Goal: Transaction & Acquisition: Purchase product/service

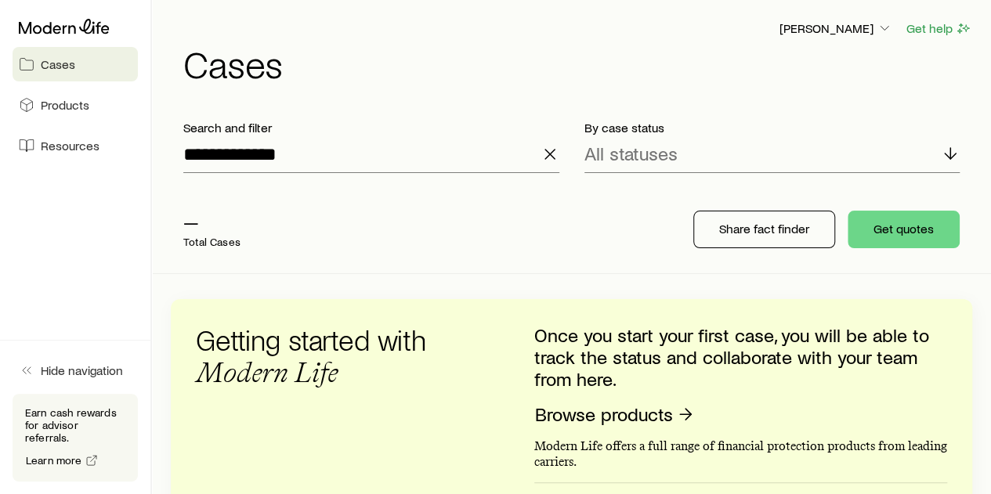
click at [548, 154] on line "button" at bounding box center [549, 154] width 9 height 9
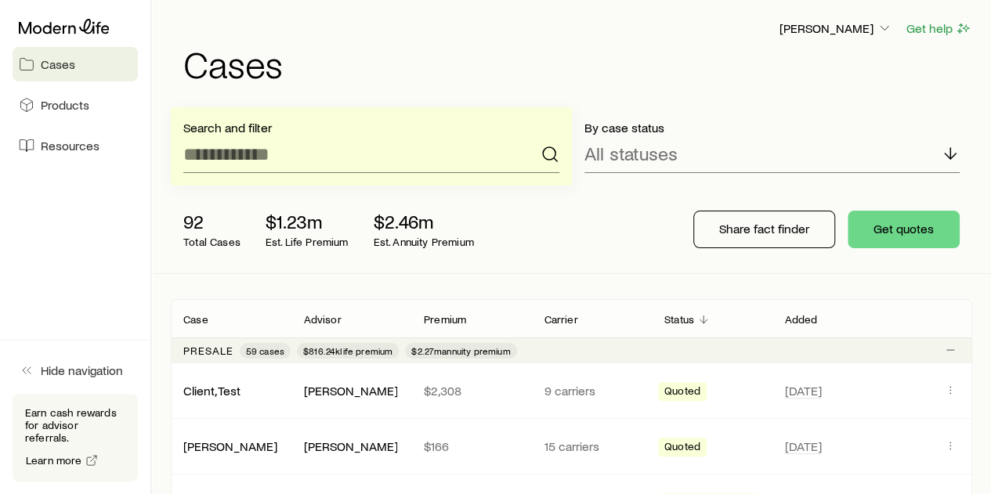
click at [174, 228] on div "92 Total Cases $1.23m Est. Life Premium $2.46m Est. Annuity Premium" at bounding box center [420, 229] width 498 height 63
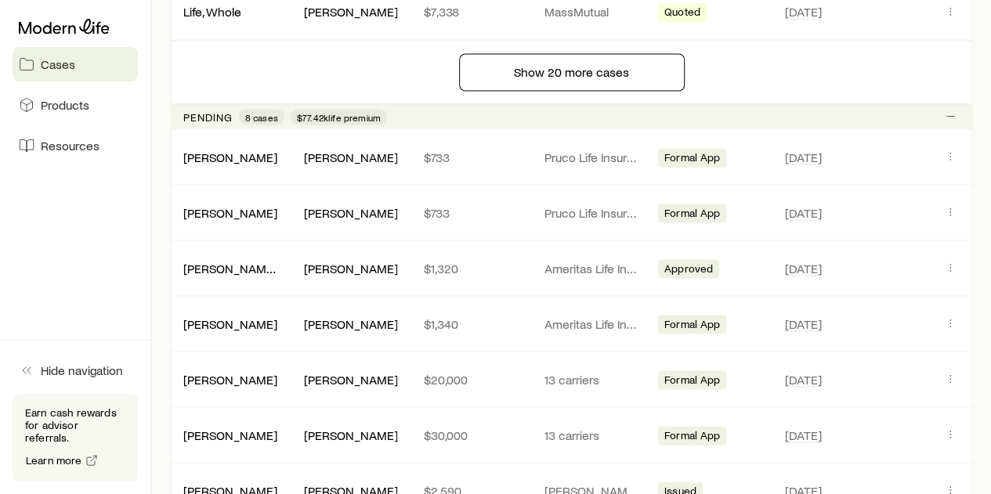
scroll to position [1441, 0]
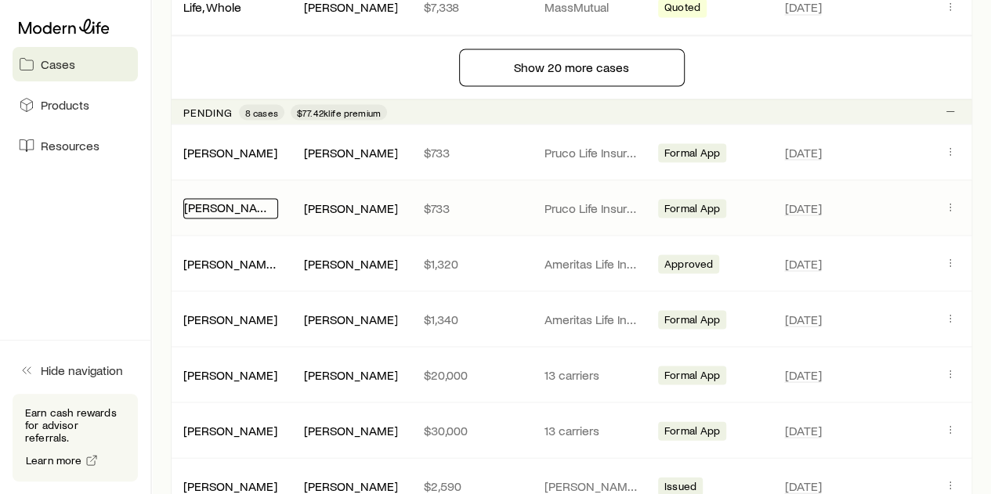
click at [233, 202] on link "[PERSON_NAME]" at bounding box center [231, 206] width 94 height 15
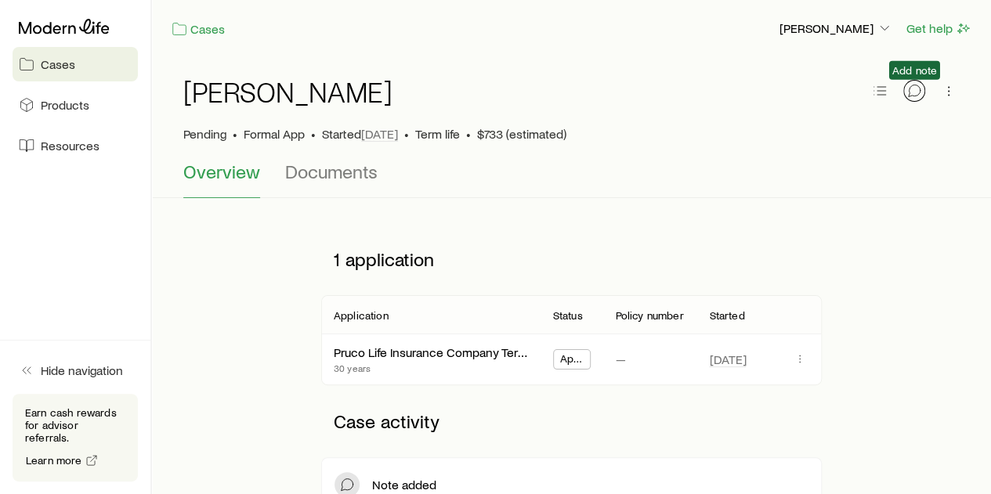
click at [911, 92] on icon "button" at bounding box center [915, 91] width 16 height 16
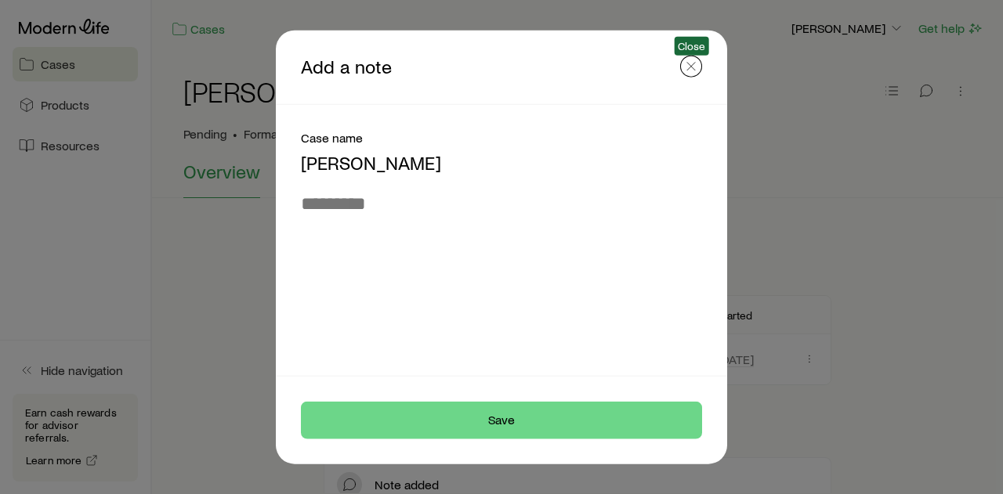
click at [690, 74] on icon "button" at bounding box center [691, 66] width 16 height 16
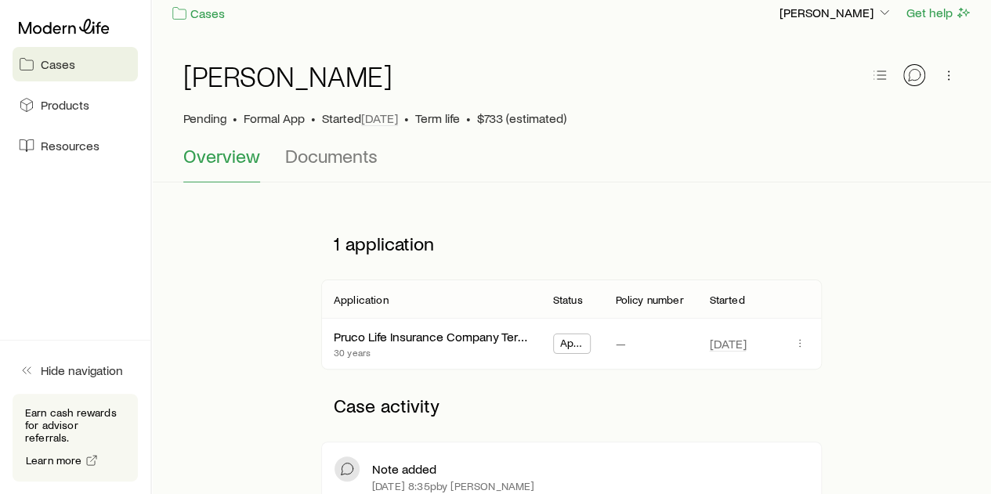
scroll to position [18, 0]
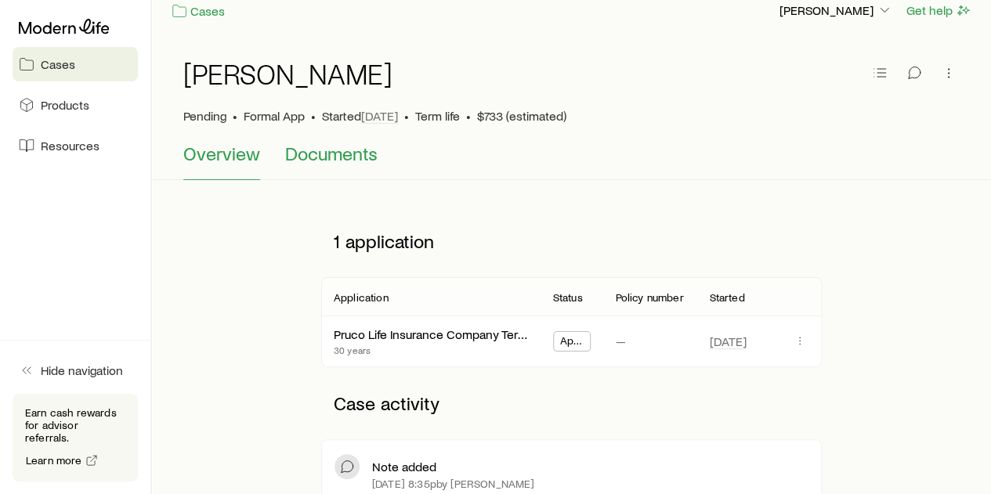
click at [333, 154] on span "Documents" at bounding box center [331, 154] width 92 height 22
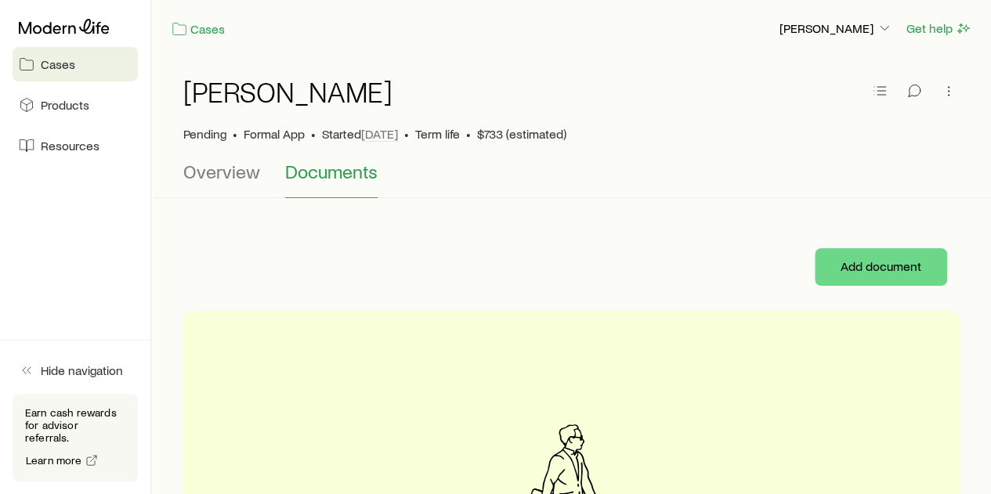
click at [254, 179] on span "Overview" at bounding box center [221, 172] width 77 height 22
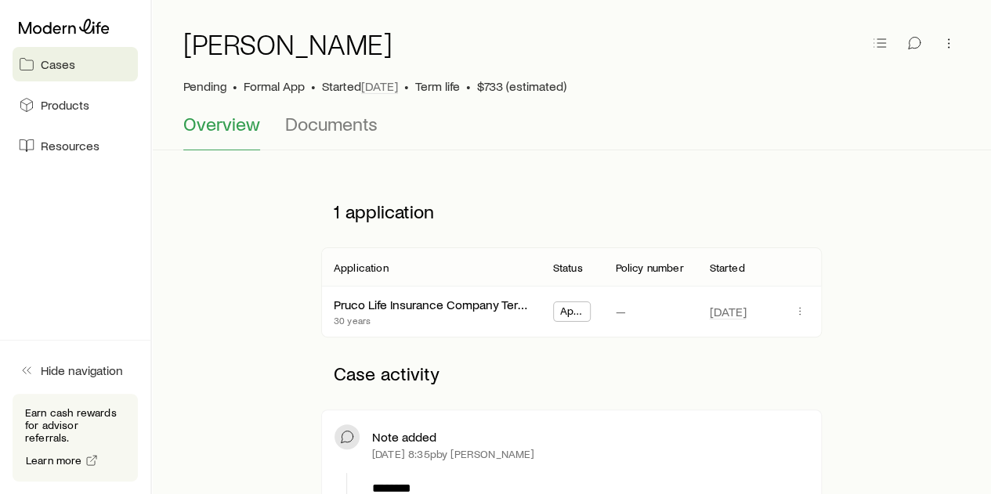
scroll to position [49, 0]
click at [475, 308] on link "Pruco Life Insurance Company Term Essential" at bounding box center [458, 302] width 246 height 15
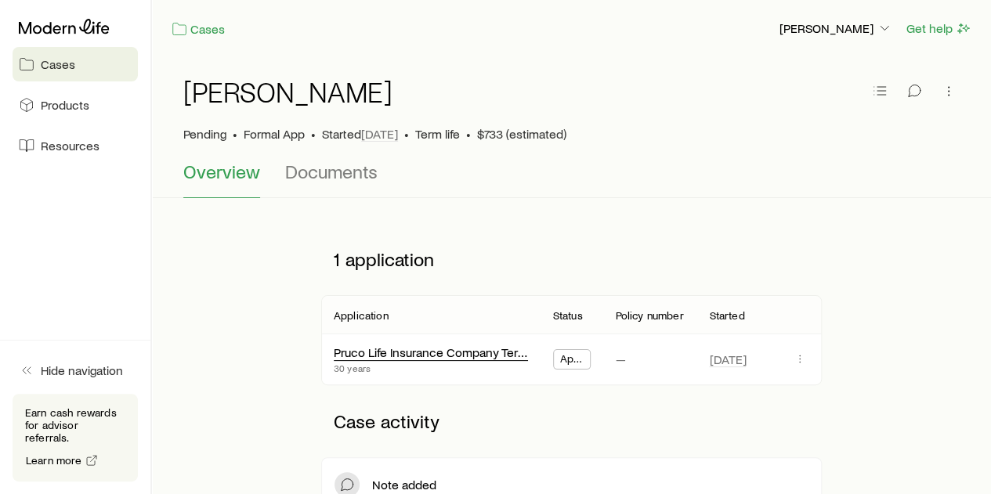
scroll to position [39, 0]
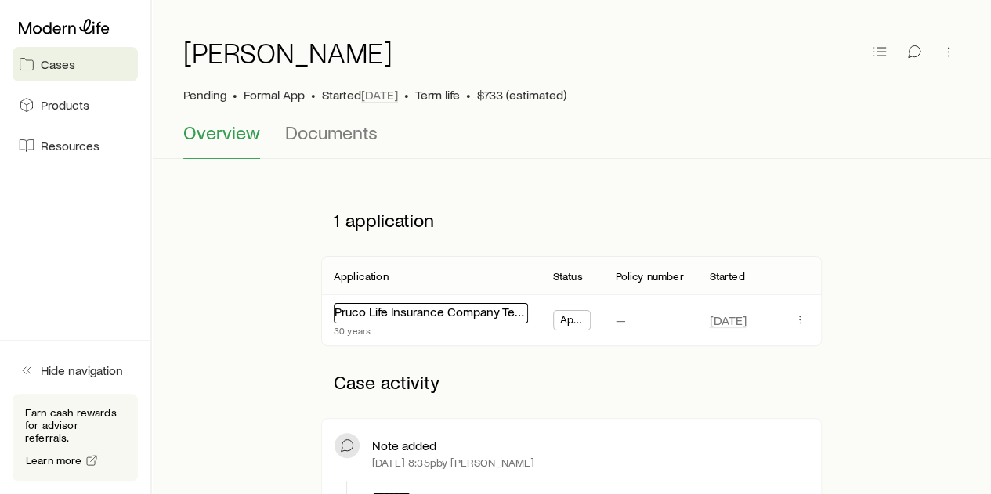
click at [442, 314] on link "Pruco Life Insurance Company Term Essential" at bounding box center [458, 311] width 246 height 15
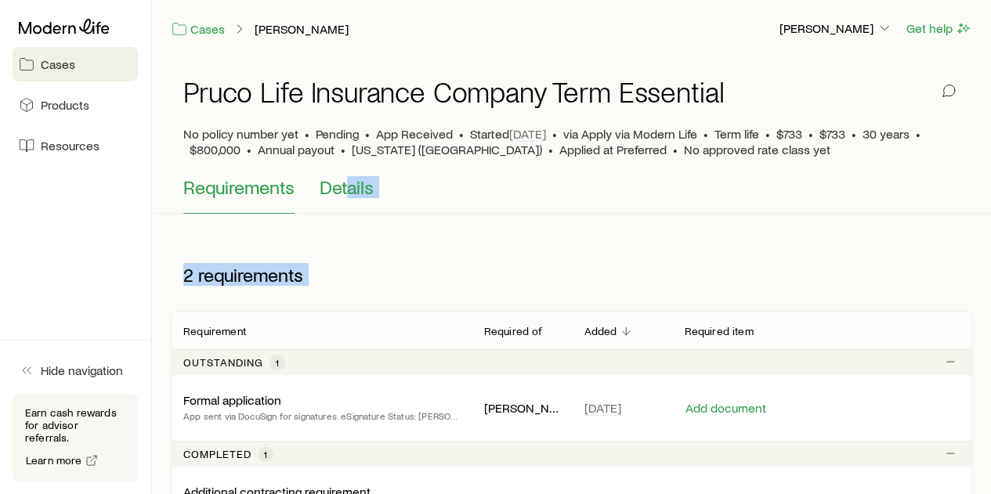
drag, startPoint x: 442, startPoint y: 314, endPoint x: 349, endPoint y: 198, distance: 148.3
click at [349, 198] on div "Pruco Life Insurance Company Term Essential No policy number yet • Pending • Ap…" at bounding box center [571, 307] width 839 height 501
click at [349, 193] on span "Details" at bounding box center [347, 187] width 54 height 22
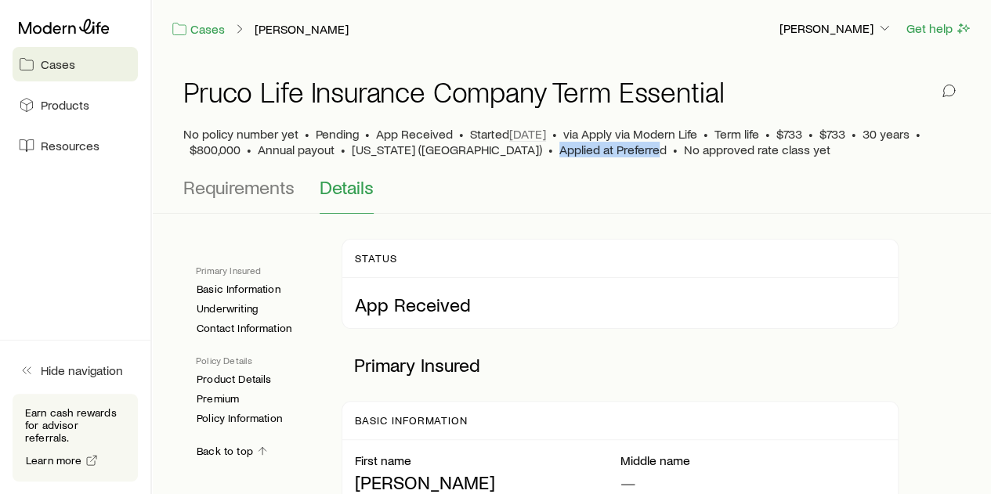
drag, startPoint x: 447, startPoint y: 152, endPoint x: 544, endPoint y: 151, distance: 97.2
click at [559, 151] on span "Applied at Preferred" at bounding box center [612, 150] width 107 height 16
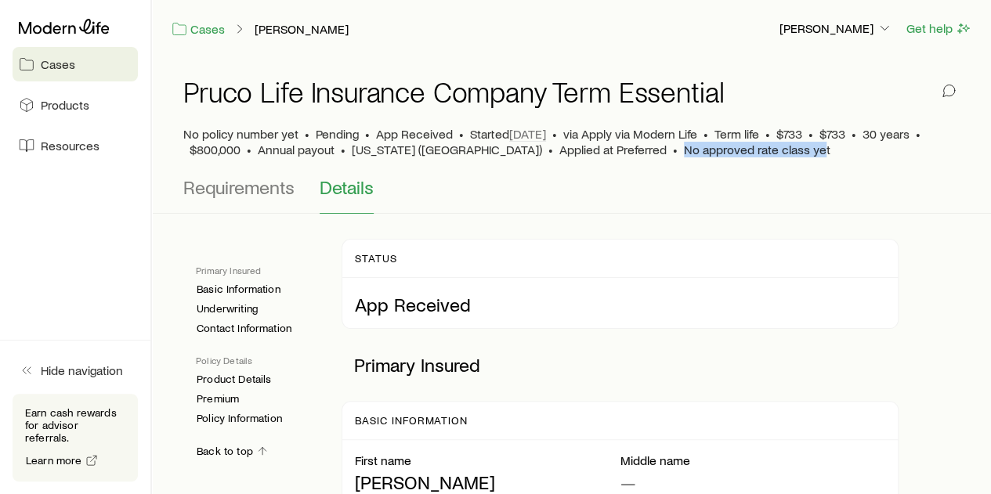
drag, startPoint x: 567, startPoint y: 148, endPoint x: 707, endPoint y: 154, distance: 140.4
click at [707, 154] on div "No policy number yet • Pending • App Received • Started [DATE] • via Apply via …" at bounding box center [571, 141] width 776 height 31
click at [257, 186] on span "Requirements" at bounding box center [238, 187] width 111 height 22
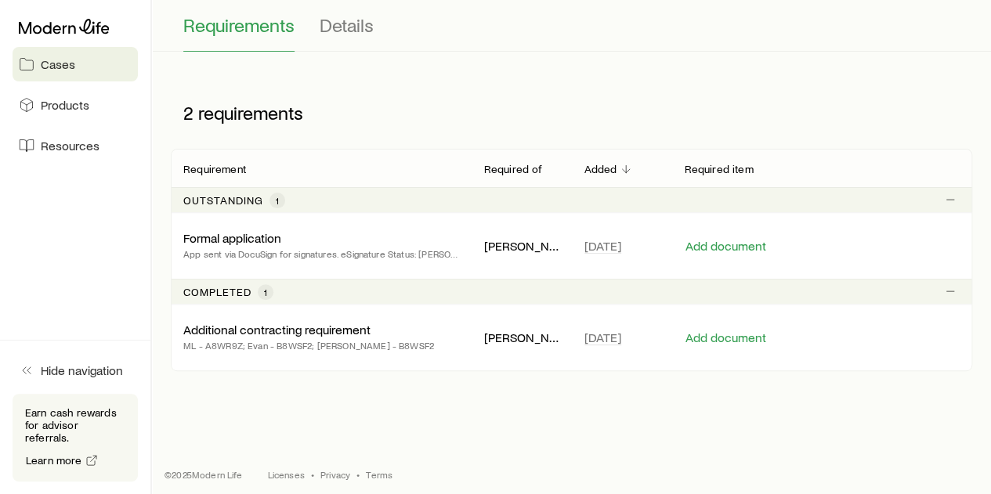
scroll to position [169, 0]
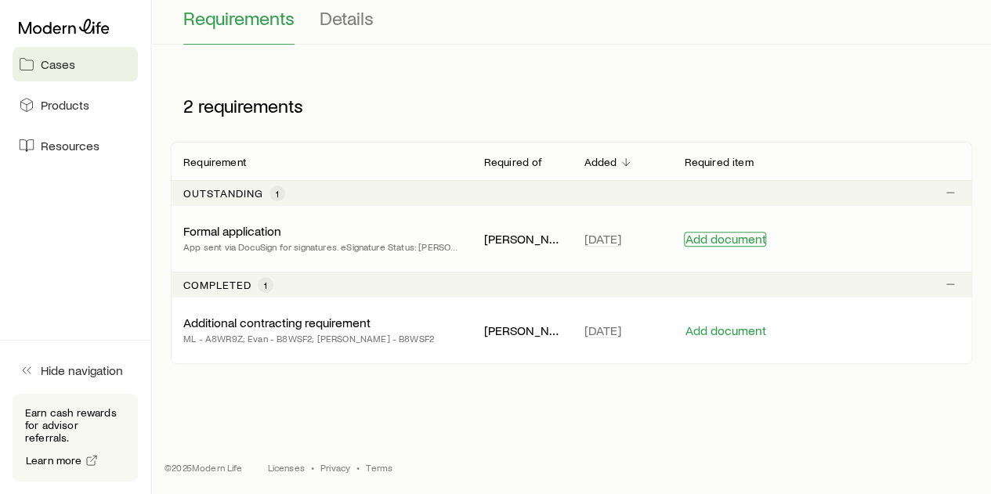
click at [708, 237] on button "Add document" at bounding box center [725, 239] width 82 height 15
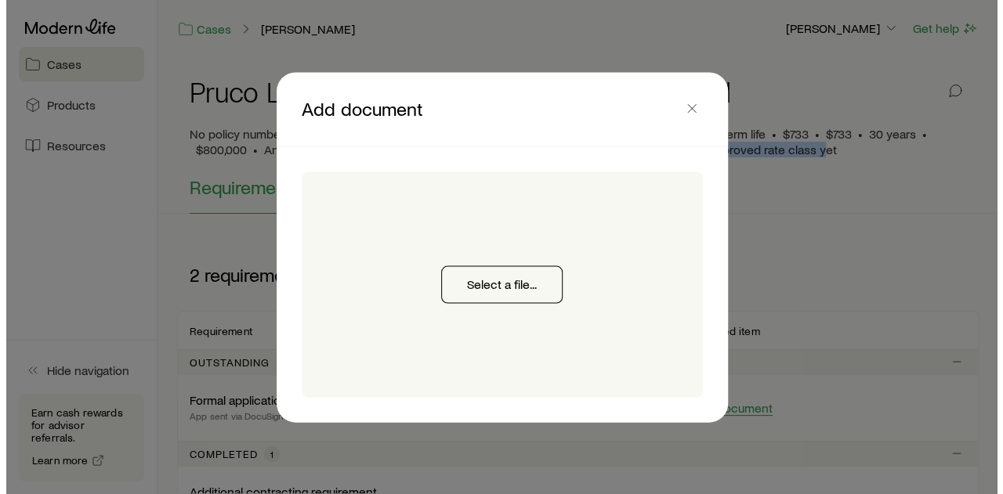
scroll to position [0, 0]
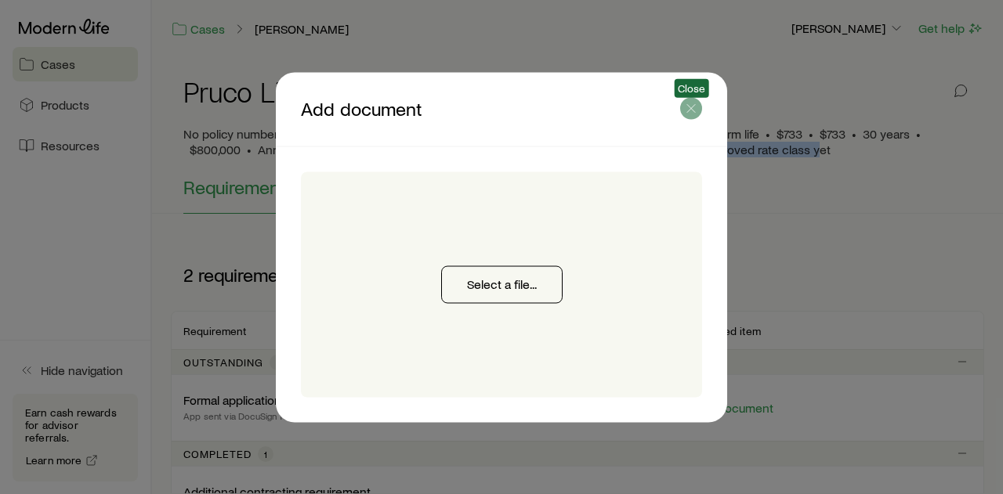
click at [691, 110] on icon "button" at bounding box center [691, 108] width 16 height 16
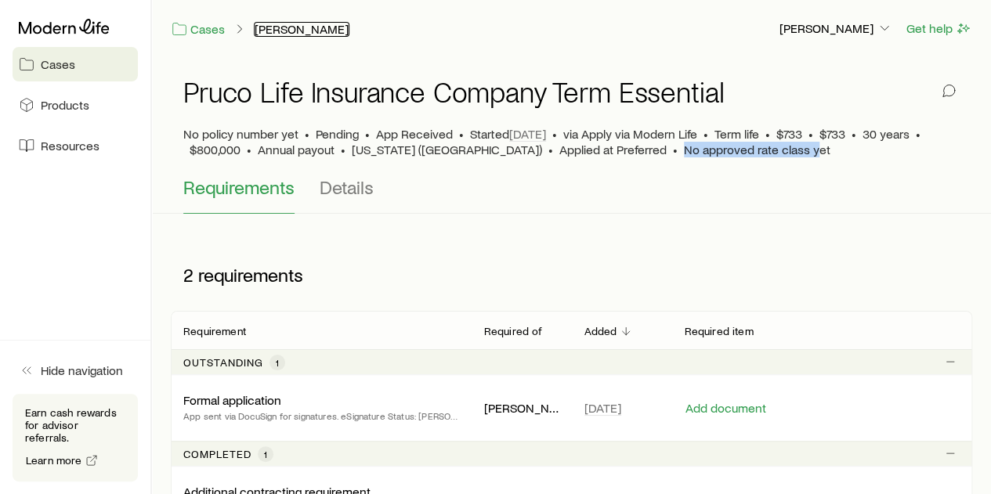
click at [278, 32] on link "[PERSON_NAME]" at bounding box center [302, 29] width 96 height 15
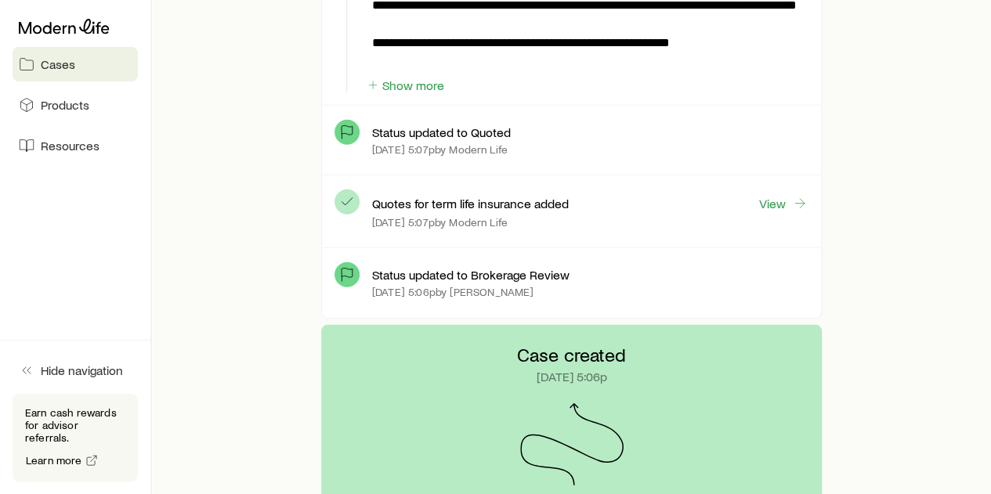
scroll to position [2039, 0]
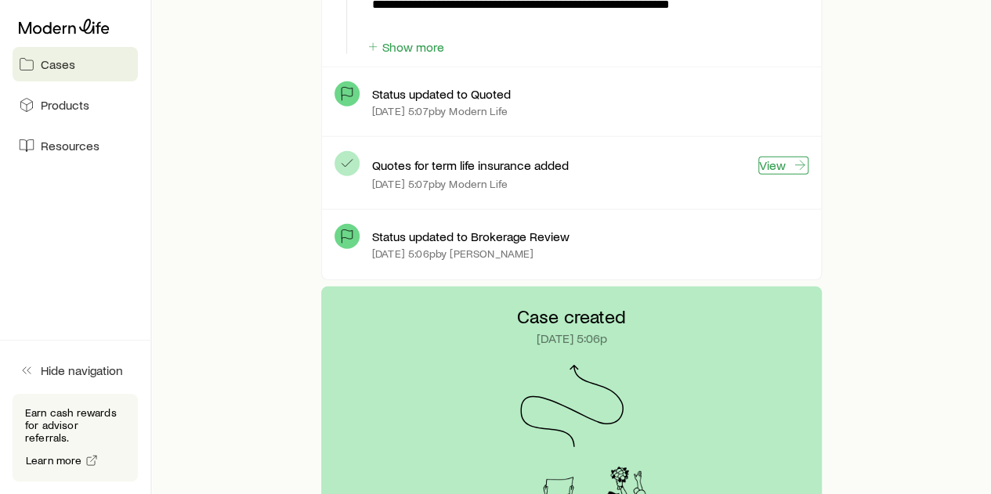
click at [789, 161] on link "View" at bounding box center [783, 166] width 50 height 18
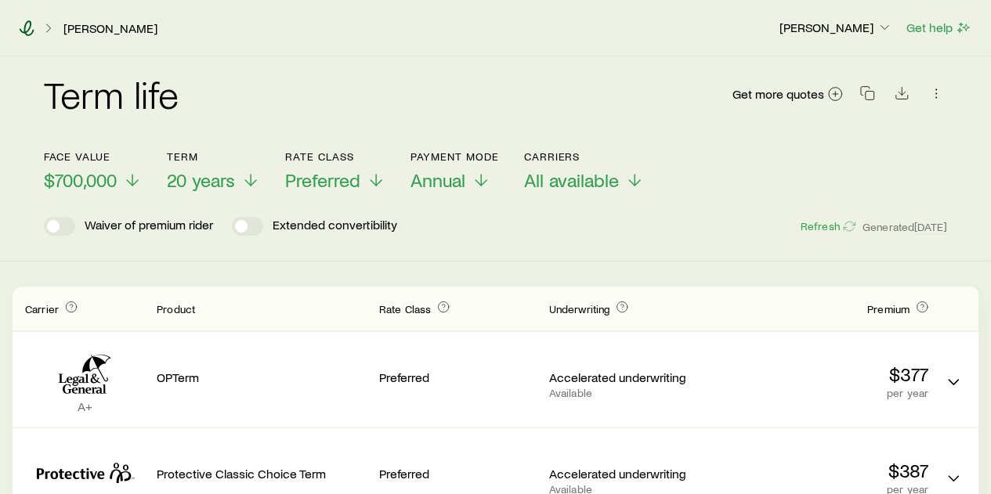
click at [31, 35] on icon at bounding box center [27, 28] width 16 height 16
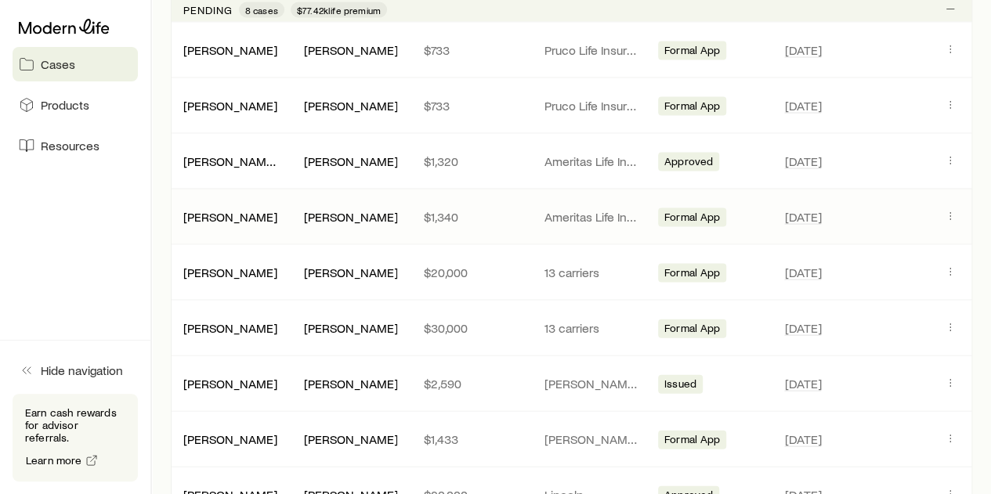
scroll to position [1649, 0]
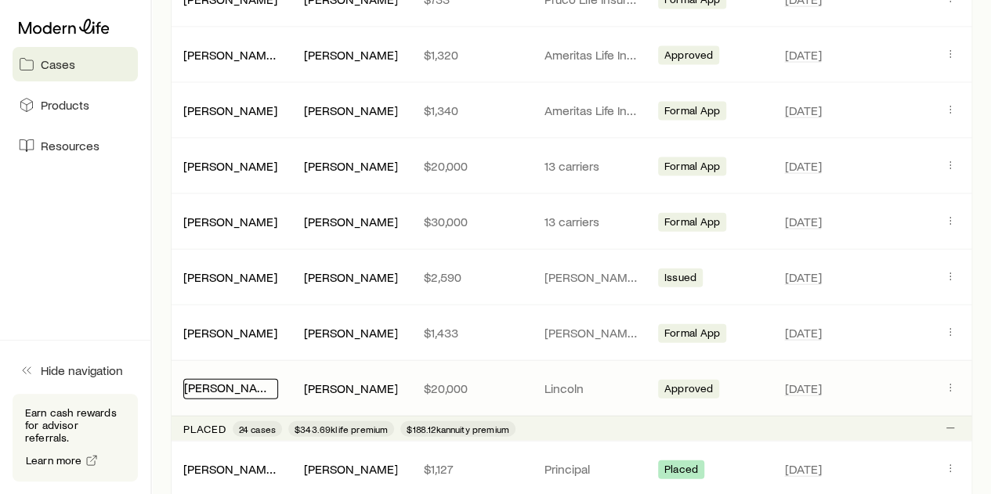
click at [212, 380] on link "[PERSON_NAME]" at bounding box center [231, 387] width 94 height 15
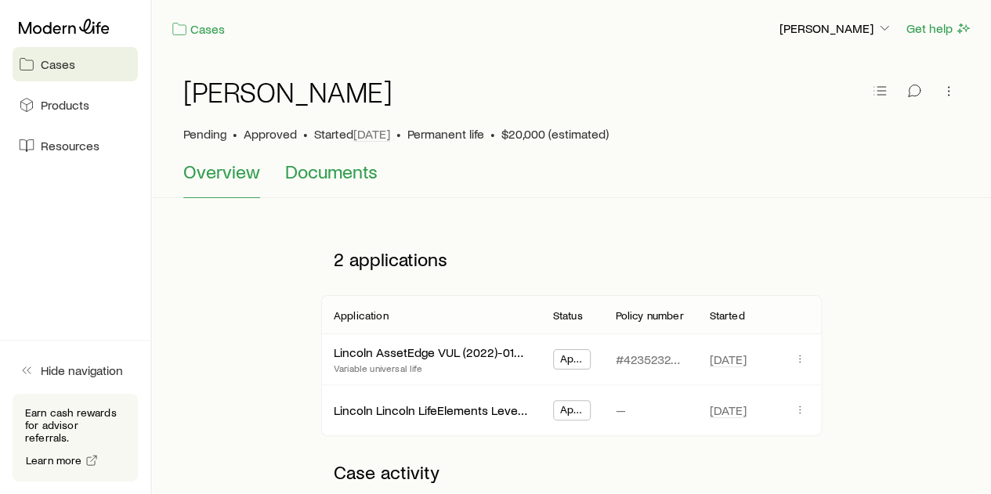
click at [332, 179] on span "Documents" at bounding box center [331, 172] width 92 height 22
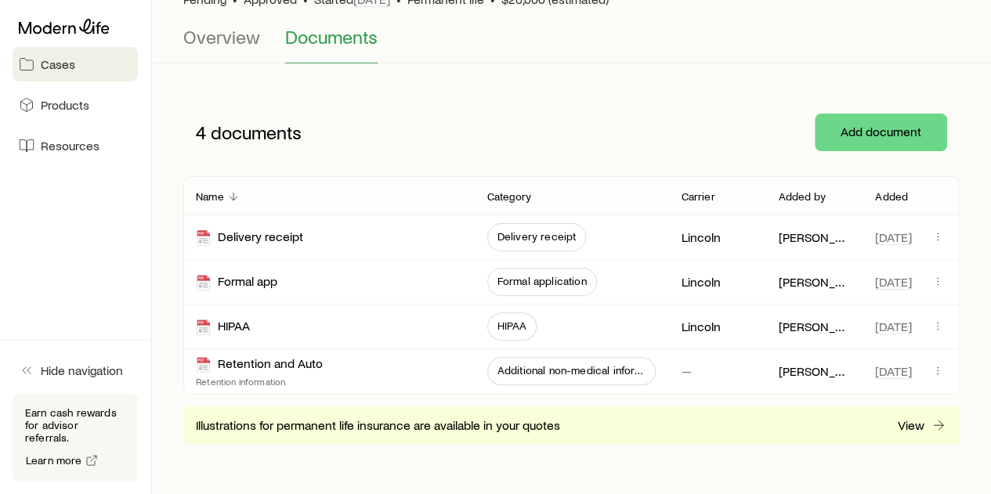
scroll to position [177, 0]
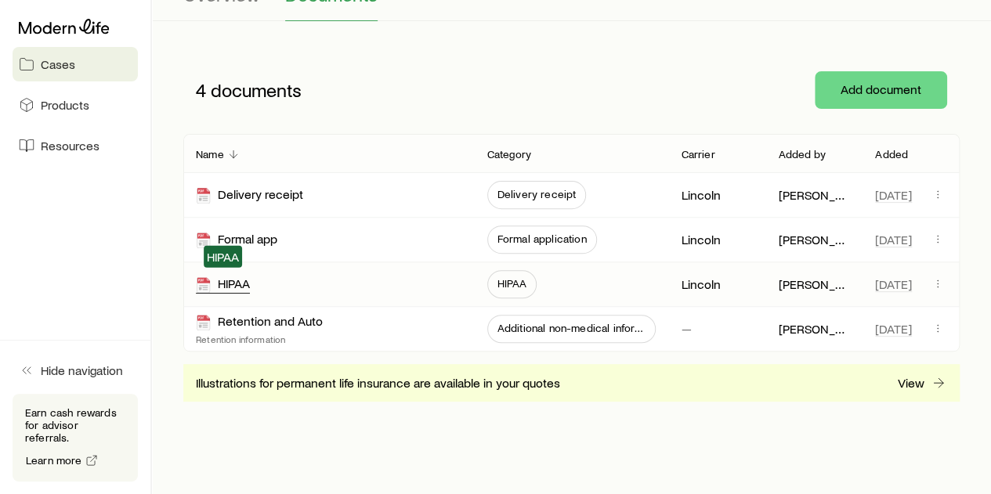
click at [237, 280] on div "HIPAA" at bounding box center [223, 285] width 54 height 18
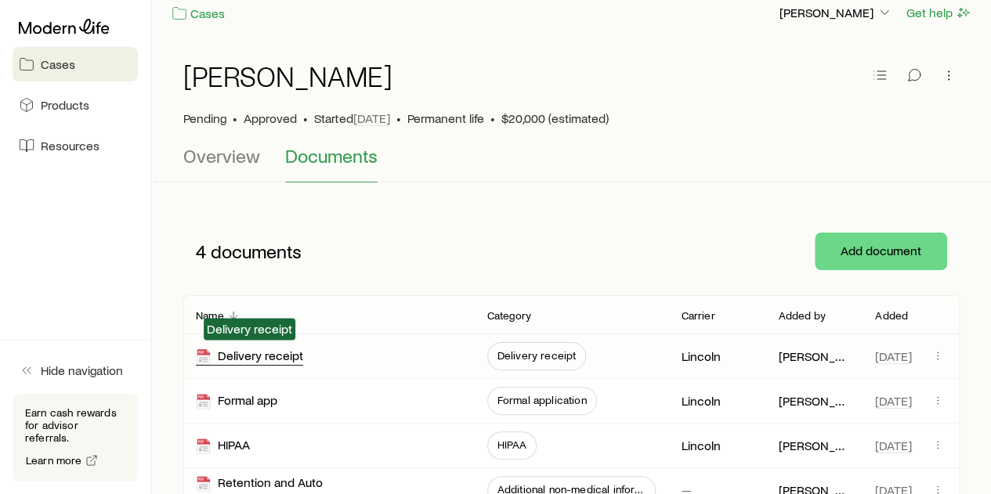
scroll to position [0, 0]
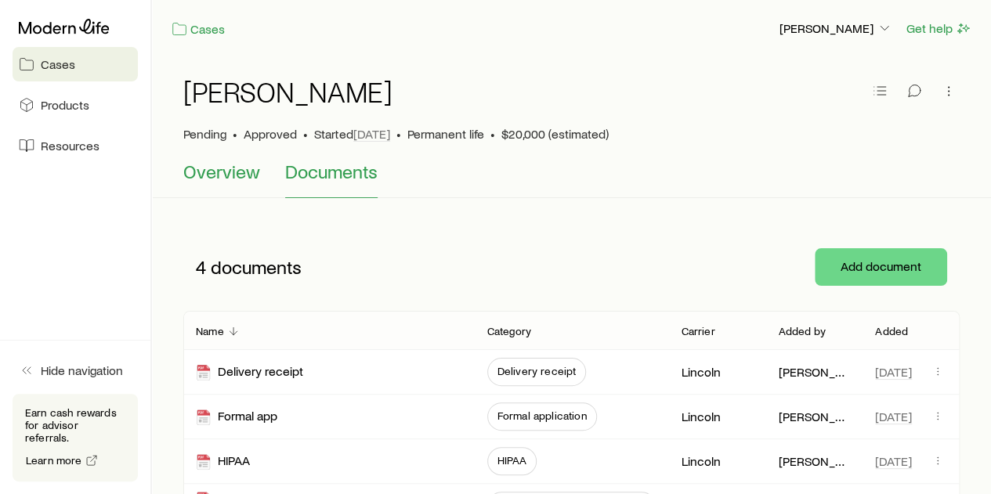
click at [219, 185] on button "Overview" at bounding box center [221, 180] width 77 height 38
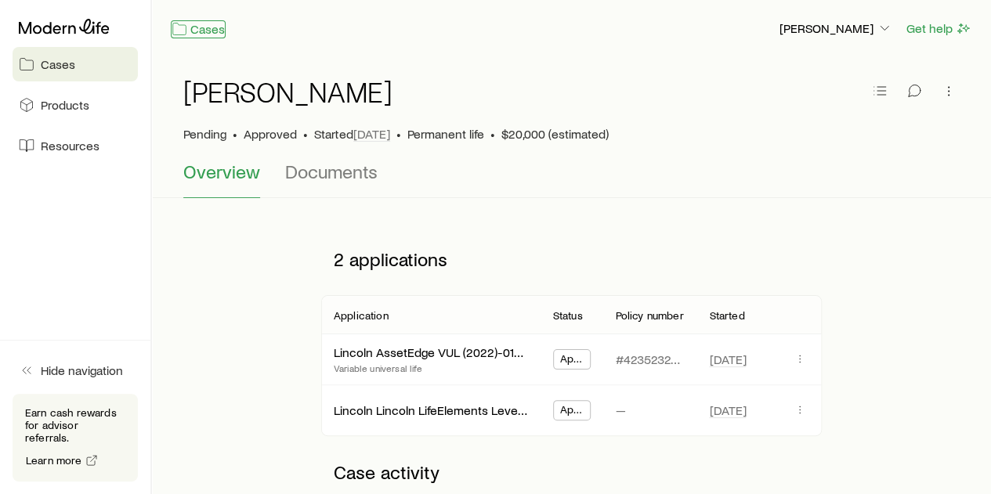
click at [216, 28] on link "Cases" at bounding box center [198, 29] width 55 height 18
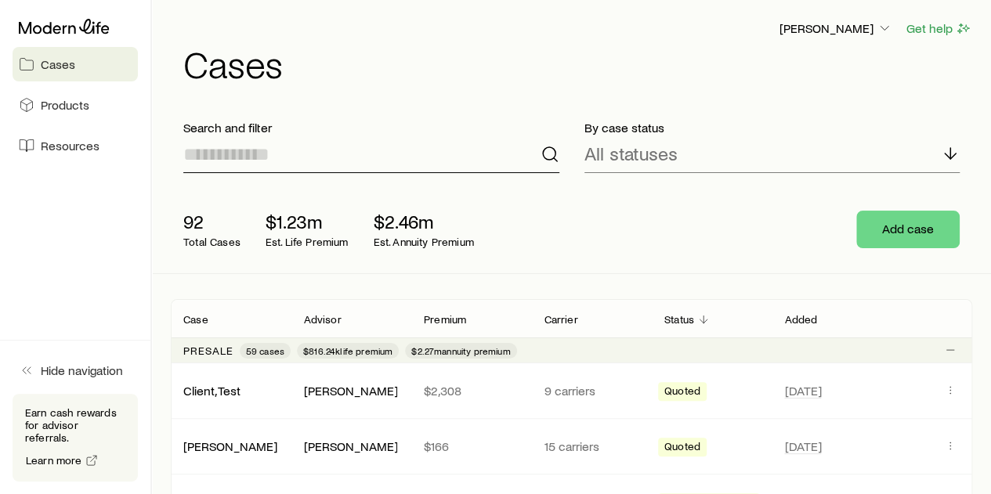
click at [255, 157] on input at bounding box center [371, 155] width 376 height 38
click at [86, 145] on span "Resources" at bounding box center [70, 146] width 59 height 16
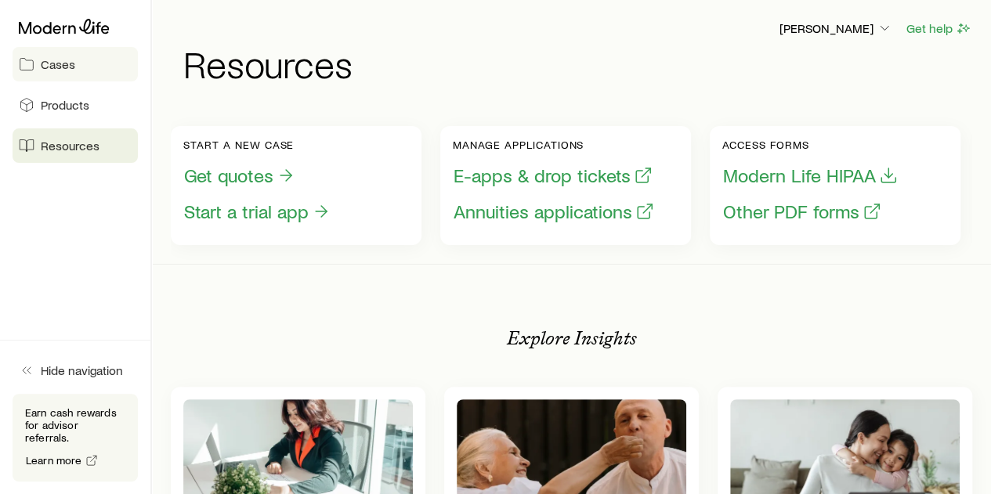
click at [67, 68] on span "Cases" at bounding box center [58, 64] width 34 height 16
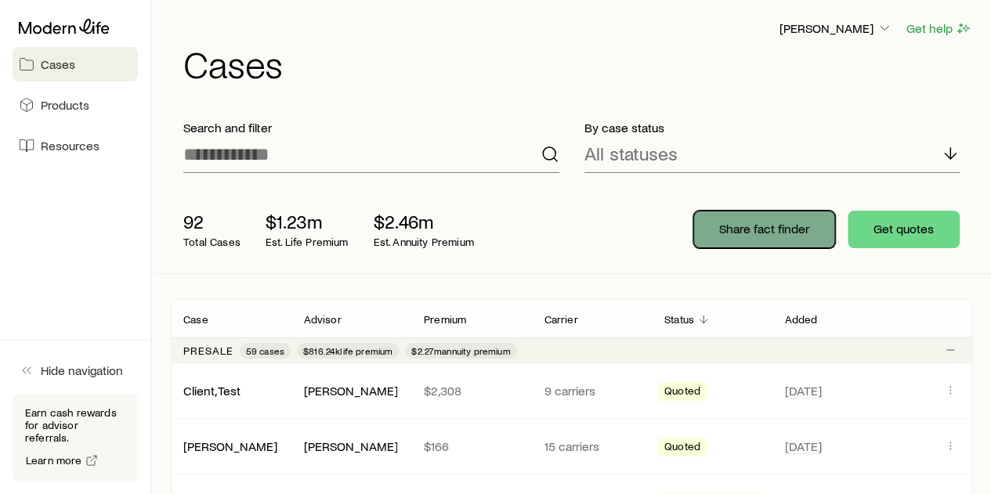
click at [817, 239] on button "Share fact finder" at bounding box center [764, 230] width 142 height 38
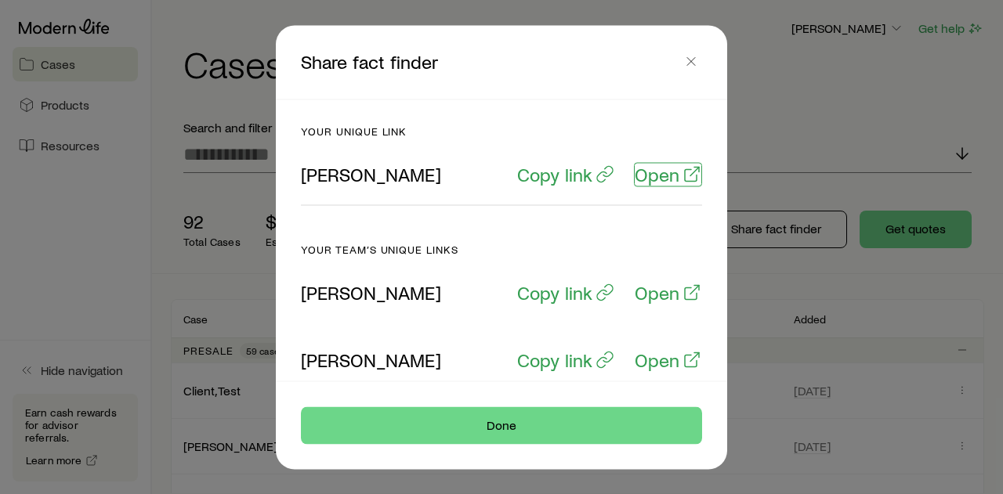
click at [656, 175] on p "Open" at bounding box center [657, 174] width 45 height 22
click at [694, 66] on icon "button" at bounding box center [691, 61] width 16 height 16
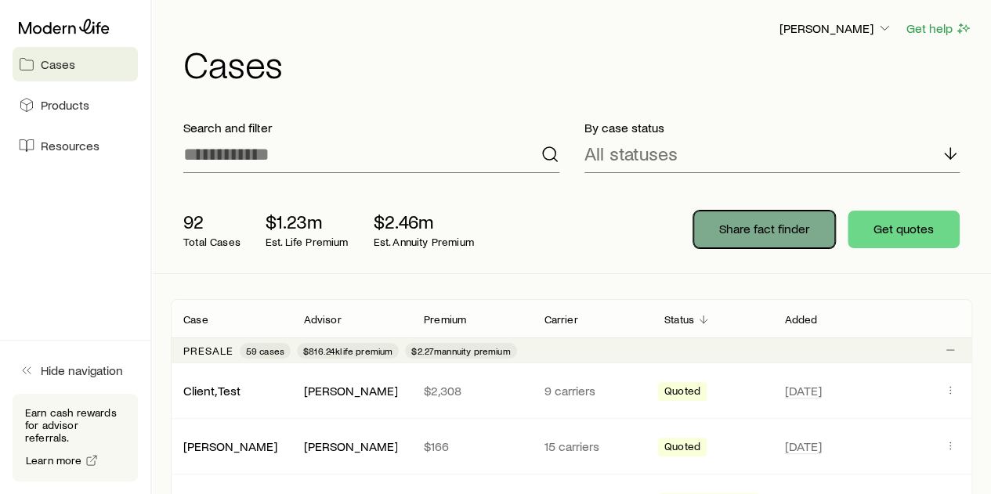
click at [752, 227] on p "Share fact finder" at bounding box center [764, 229] width 90 height 16
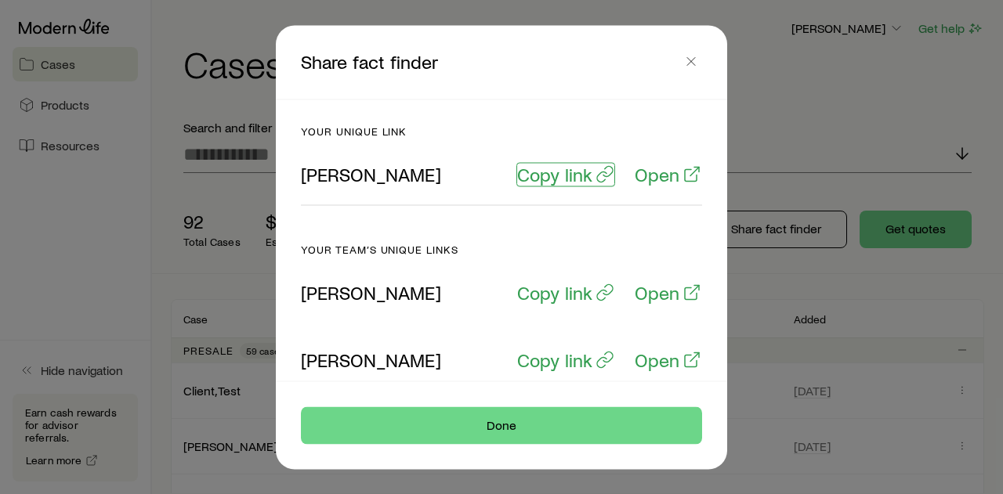
click at [545, 176] on p "Copy link" at bounding box center [554, 174] width 75 height 22
click at [697, 59] on icon "button" at bounding box center [691, 61] width 16 height 16
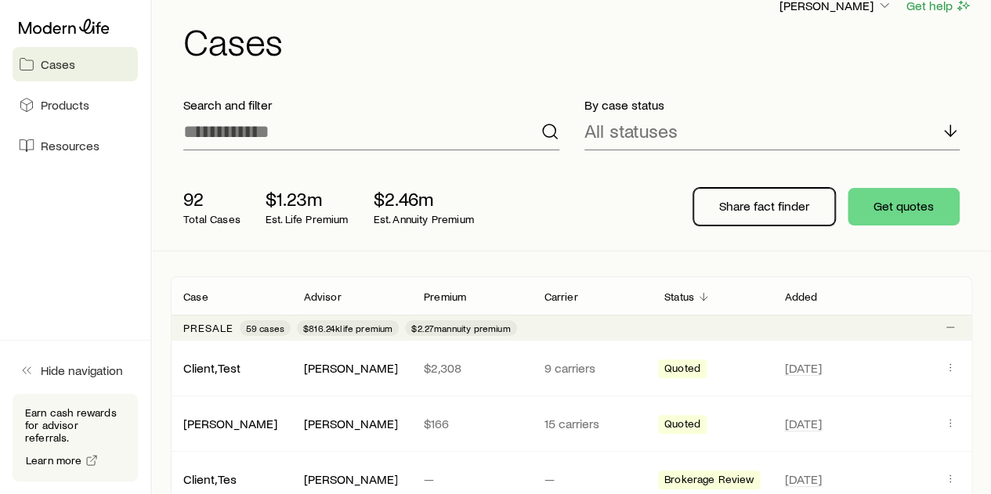
scroll to position [24, 0]
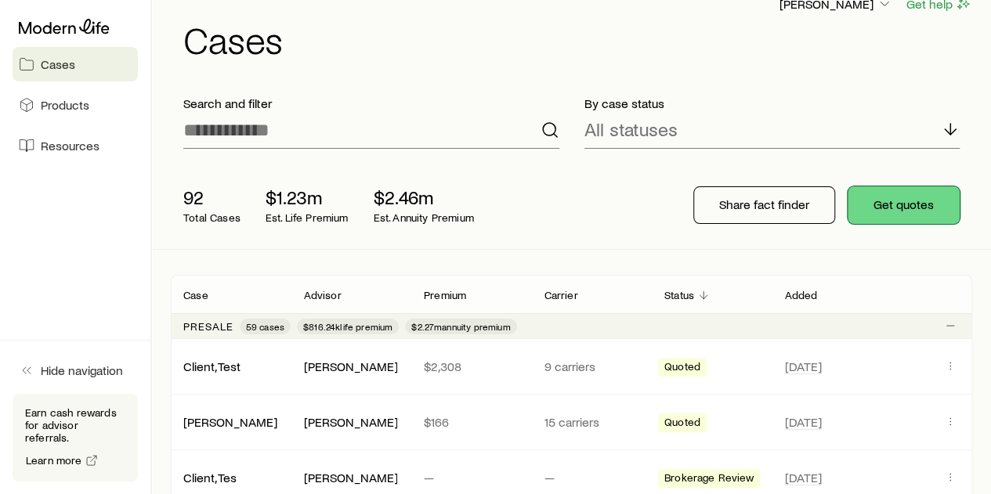
click at [903, 198] on button "Get quotes" at bounding box center [904, 205] width 112 height 38
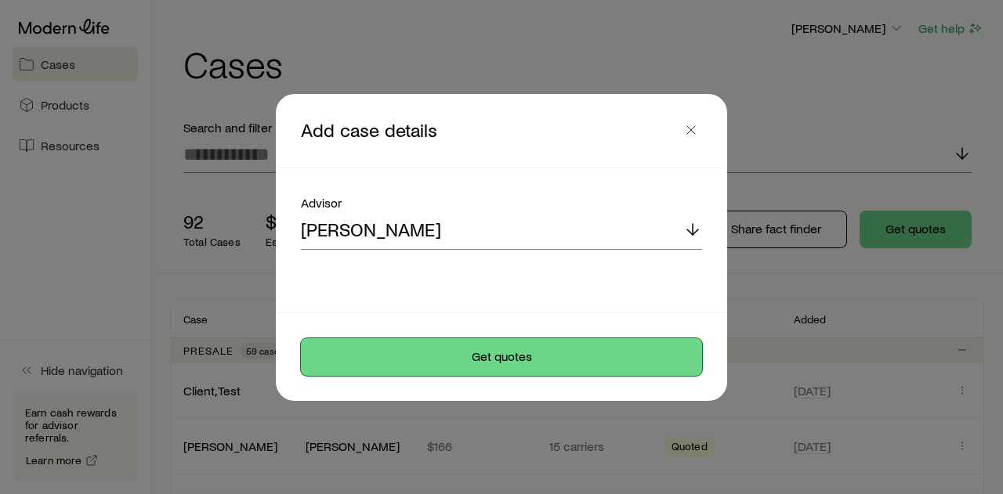
click at [499, 364] on button "Get quotes" at bounding box center [501, 357] width 401 height 38
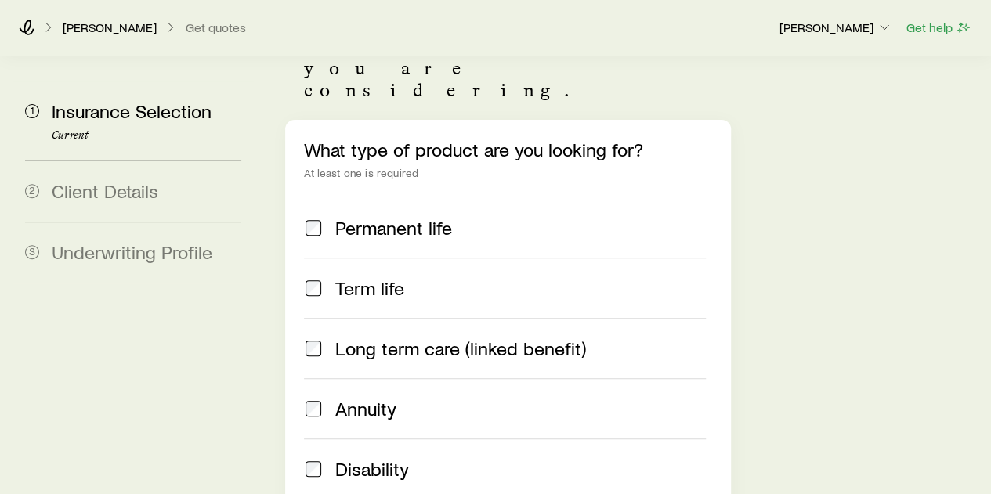
scroll to position [194, 0]
click at [406, 277] on div "Term life" at bounding box center [520, 288] width 370 height 22
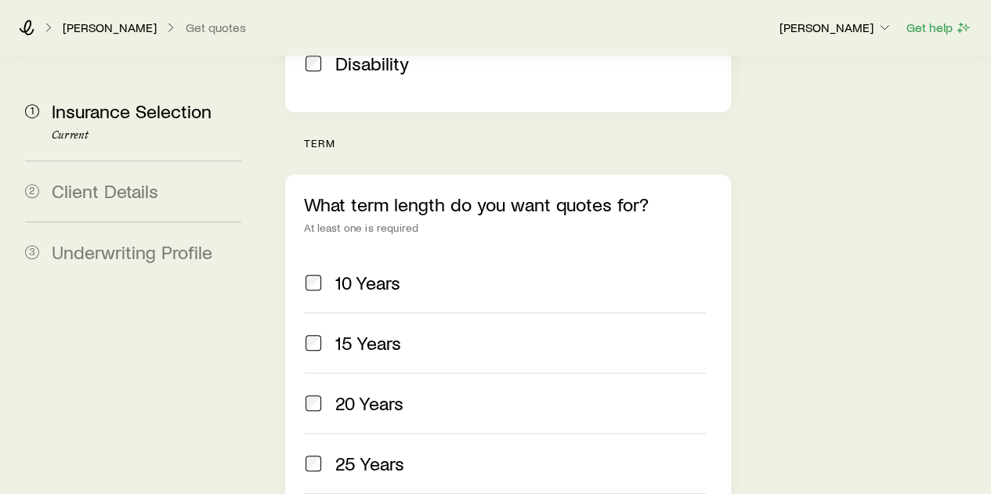
scroll to position [601, 0]
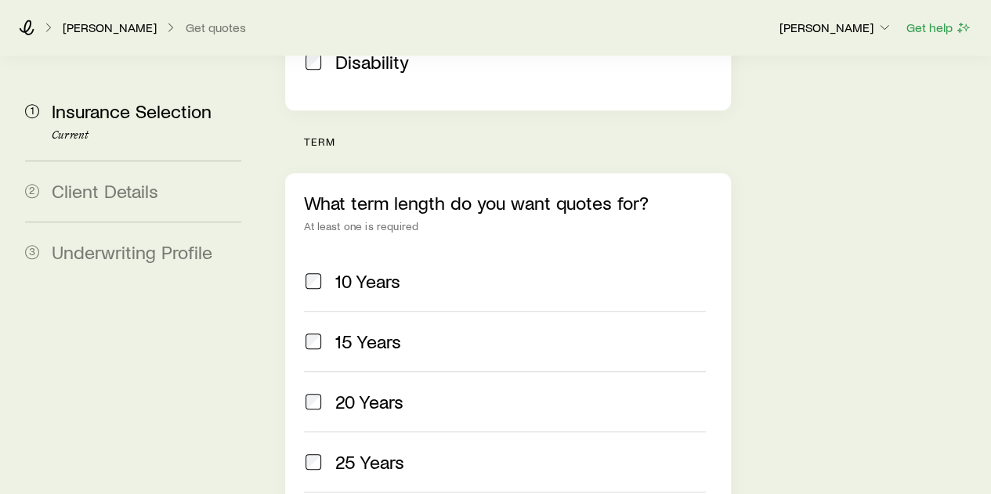
click at [406, 270] on div "10 Years" at bounding box center [520, 281] width 370 height 22
click at [388, 391] on span "20 Years" at bounding box center [369, 402] width 68 height 22
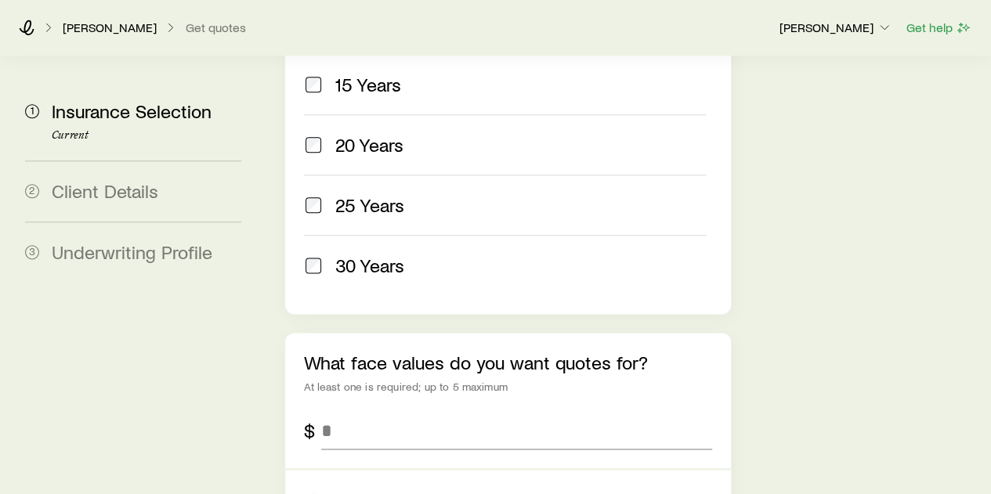
scroll to position [860, 0]
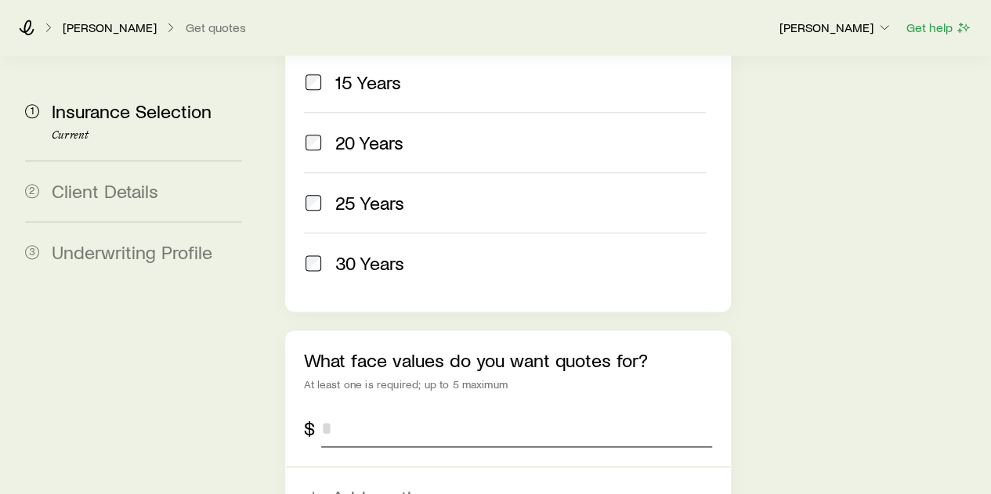
click at [378, 410] on input "tel" at bounding box center [516, 429] width 390 height 38
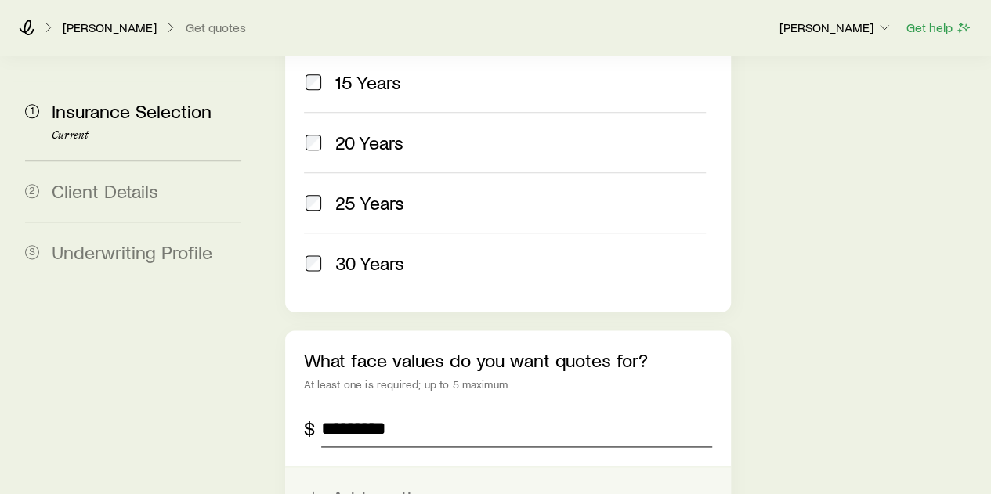
type input "*********"
click at [389, 468] on button "Add another" at bounding box center [507, 498] width 445 height 60
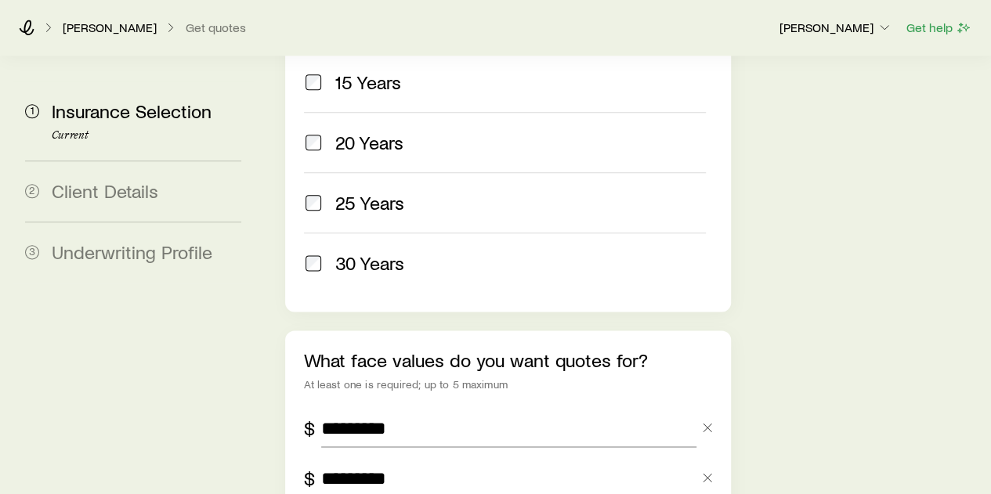
scroll to position [1151, 0]
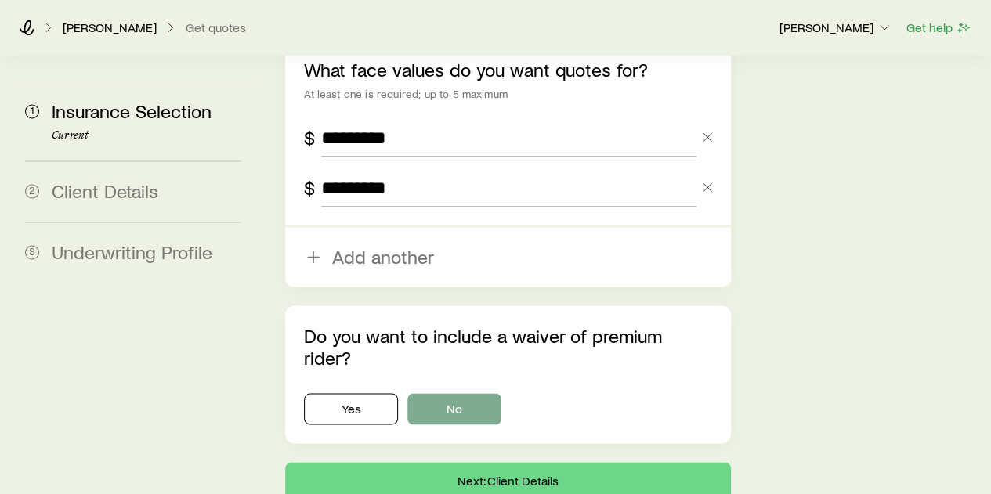
type input "*********"
click at [475, 393] on button "No" at bounding box center [454, 408] width 94 height 31
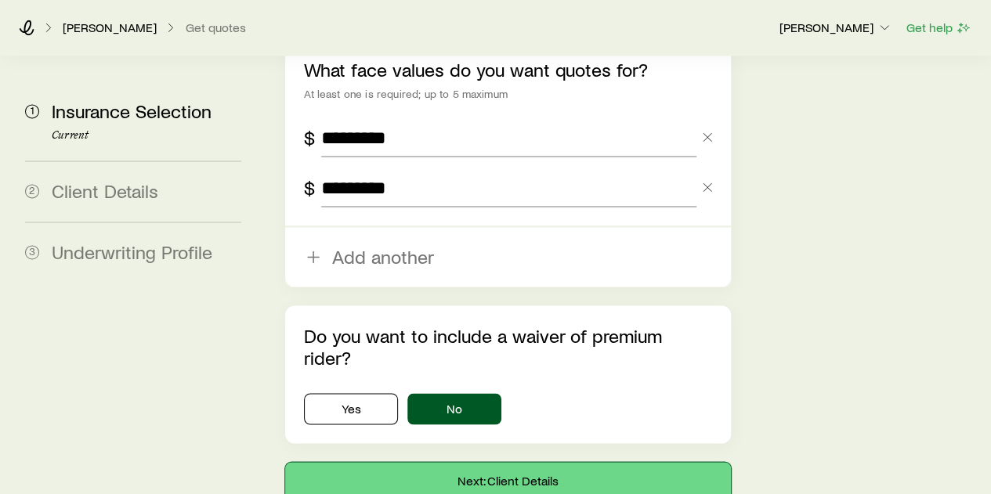
click at [491, 462] on button "Next: Client Details" at bounding box center [507, 481] width 445 height 38
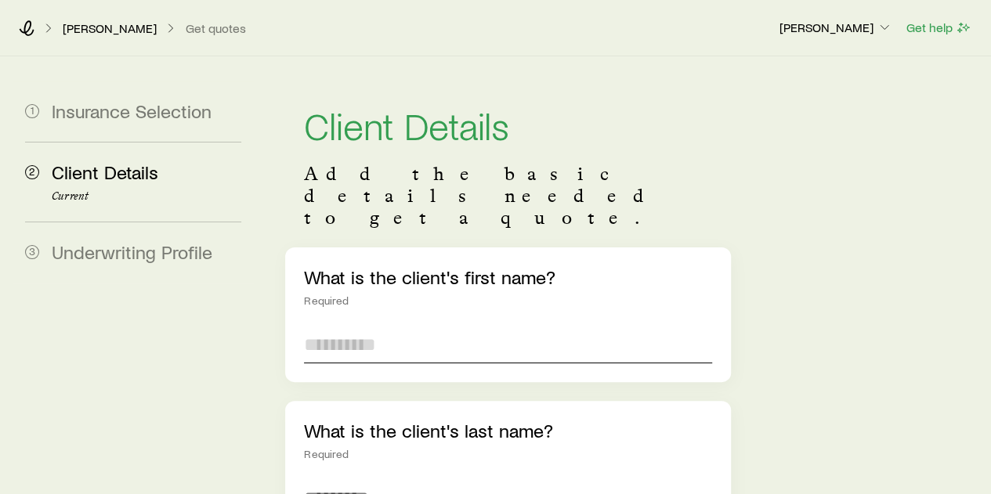
click at [404, 326] on input "text" at bounding box center [507, 345] width 407 height 38
type input "*******"
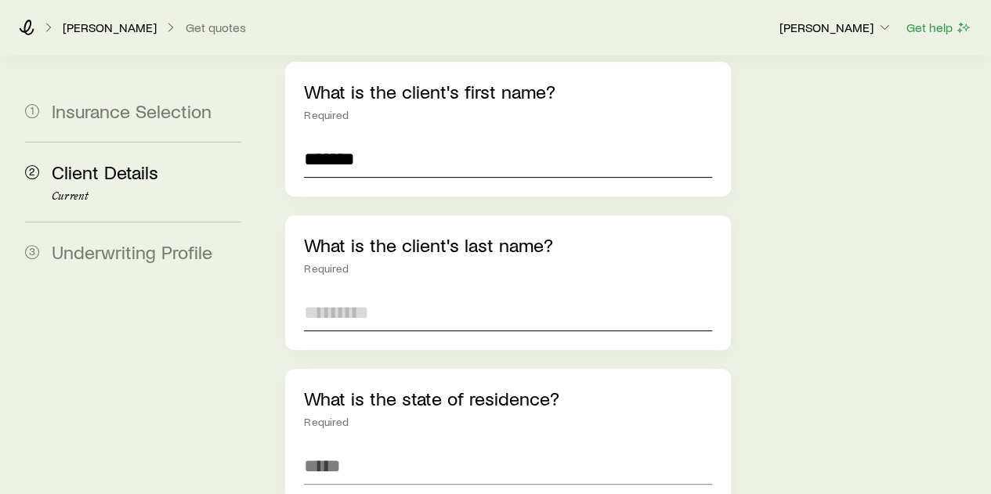
scroll to position [186, 0]
type input "******"
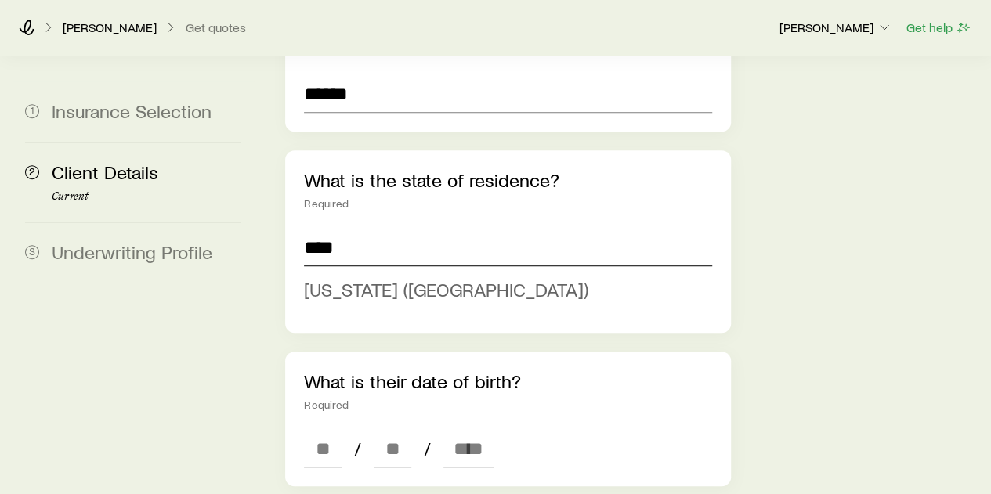
scroll to position [406, 0]
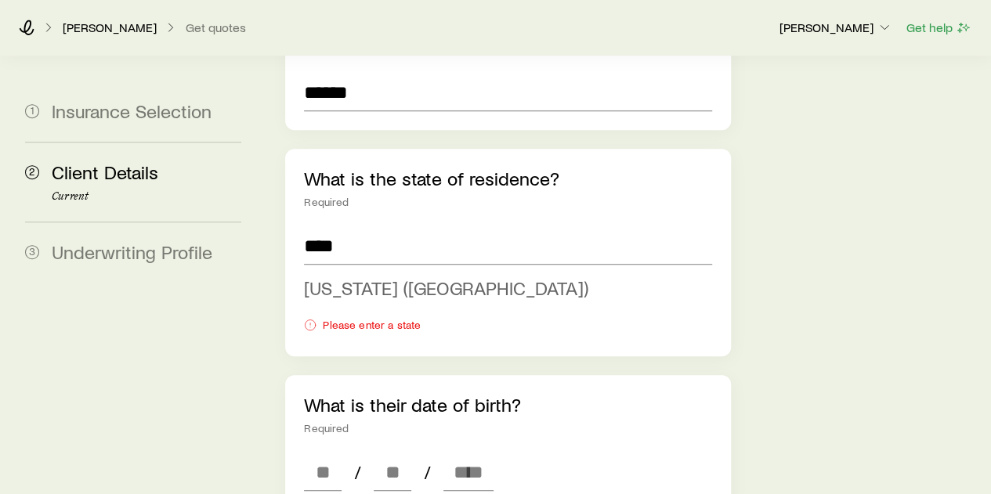
click at [393, 271] on li "[US_STATE] ([GEOGRAPHIC_DATA])" at bounding box center [503, 288] width 398 height 35
type input "**********"
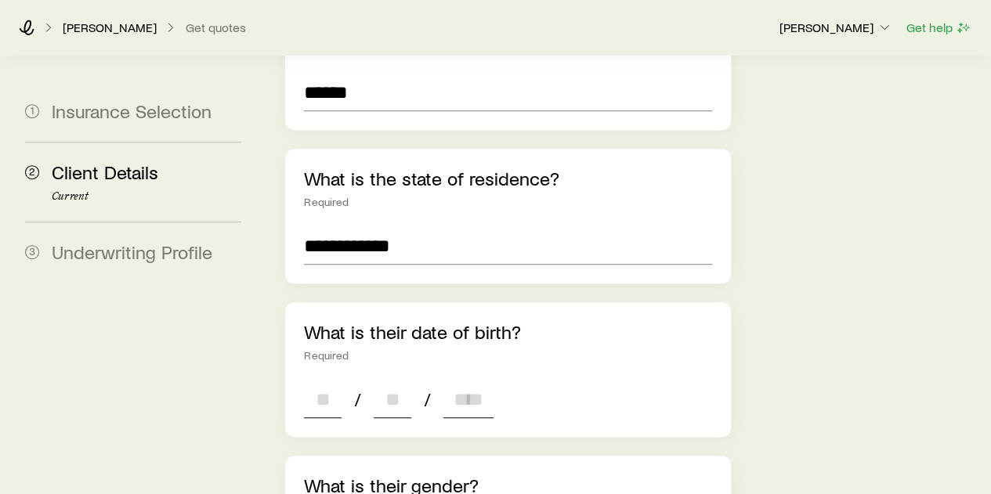
click at [334, 381] on input at bounding box center [323, 400] width 38 height 38
type input "**"
type input "****"
type input "*"
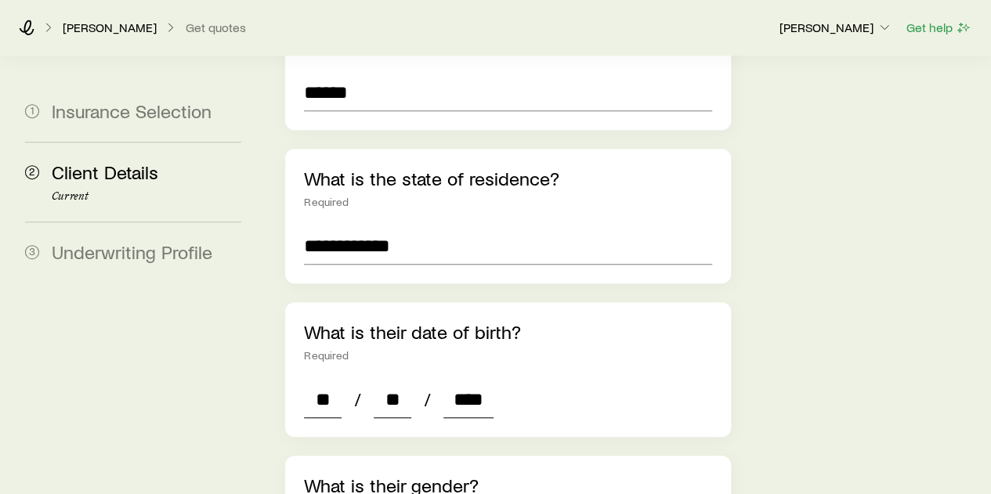
type input "*"
type input "****"
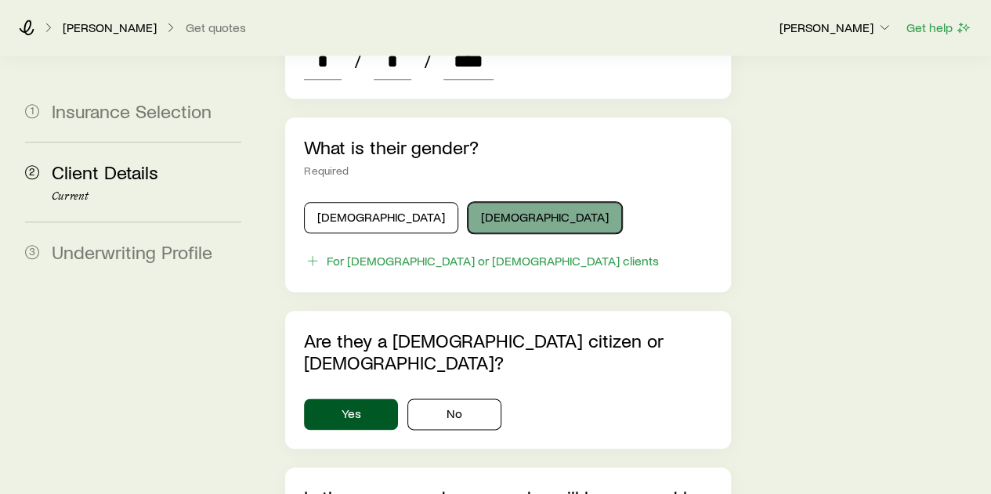
click at [468, 202] on button "[DEMOGRAPHIC_DATA]" at bounding box center [545, 217] width 154 height 31
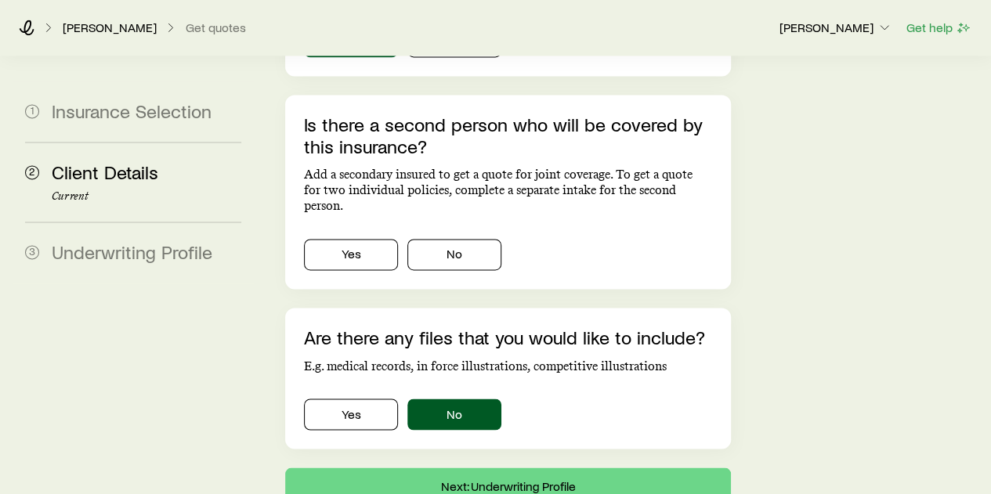
scroll to position [1120, 0]
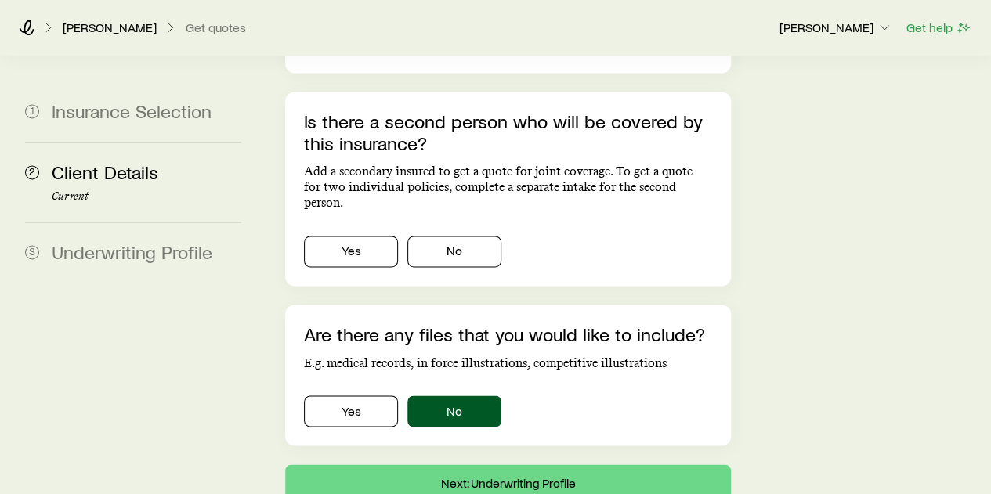
click at [473, 186] on div "Is there a second person who will be covered by this insurance? Add a secondary…" at bounding box center [507, 189] width 445 height 194
click at [473, 236] on button "No" at bounding box center [454, 251] width 94 height 31
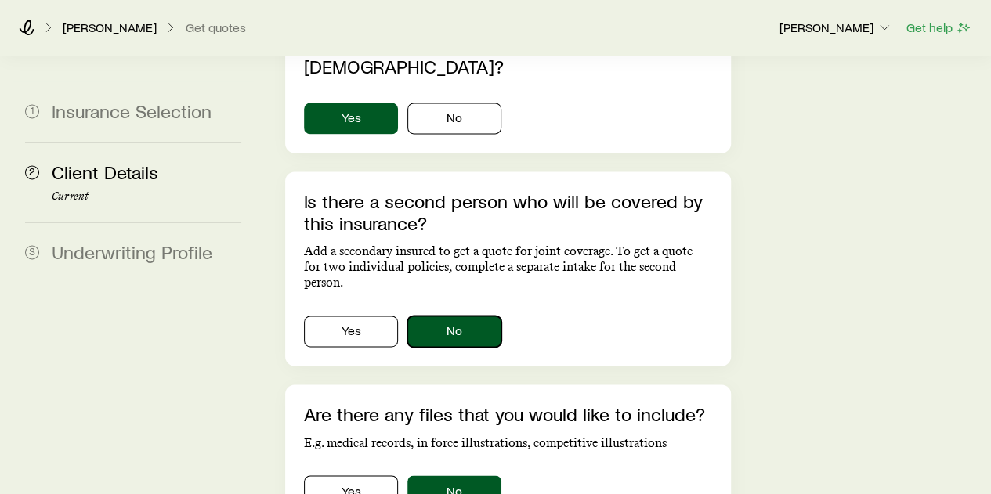
scroll to position [1036, 0]
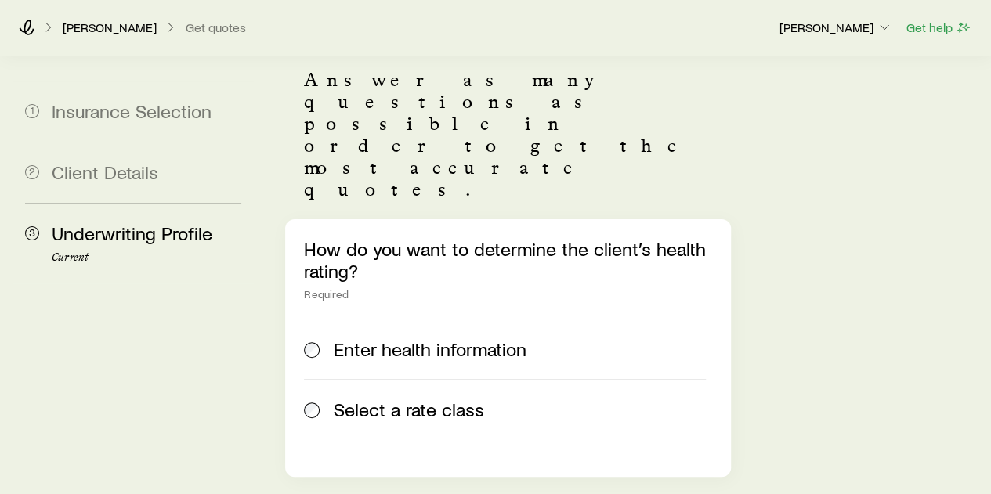
scroll to position [102, 0]
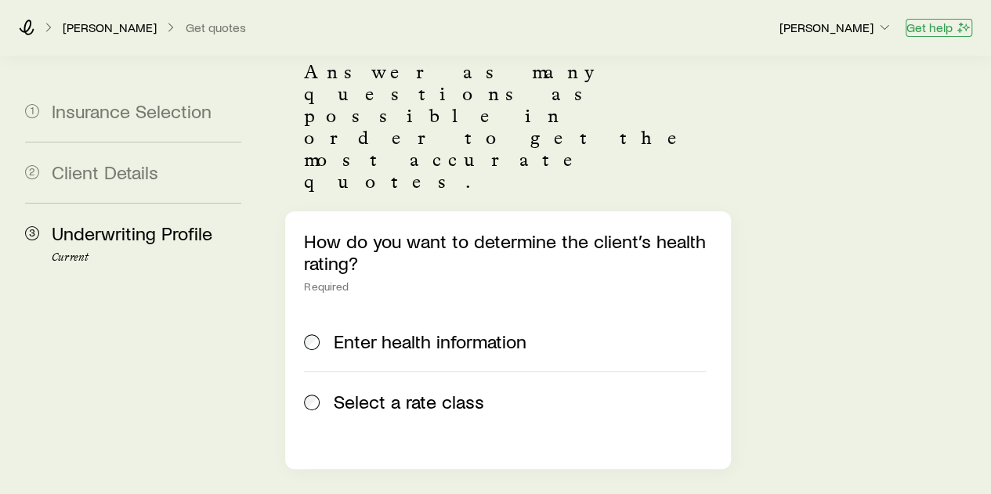
click at [933, 32] on button "Get help" at bounding box center [939, 28] width 67 height 18
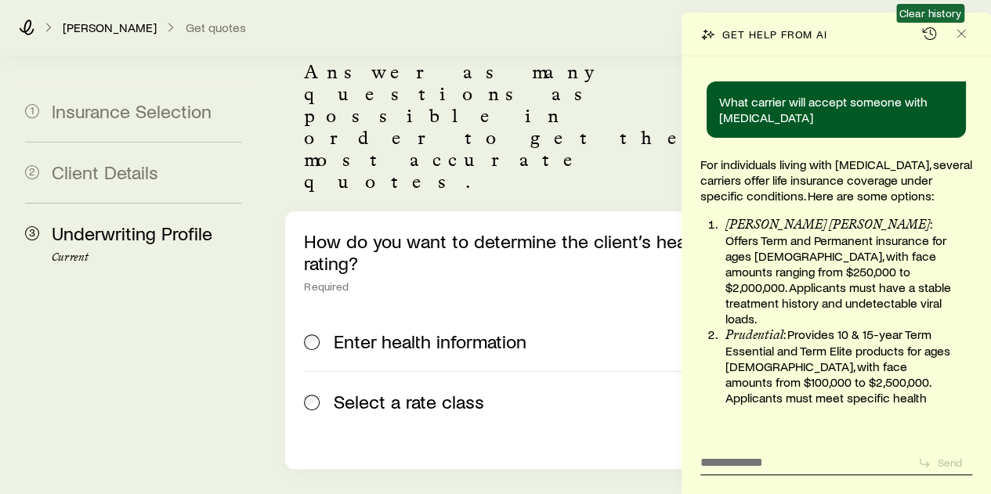
scroll to position [211962, 0]
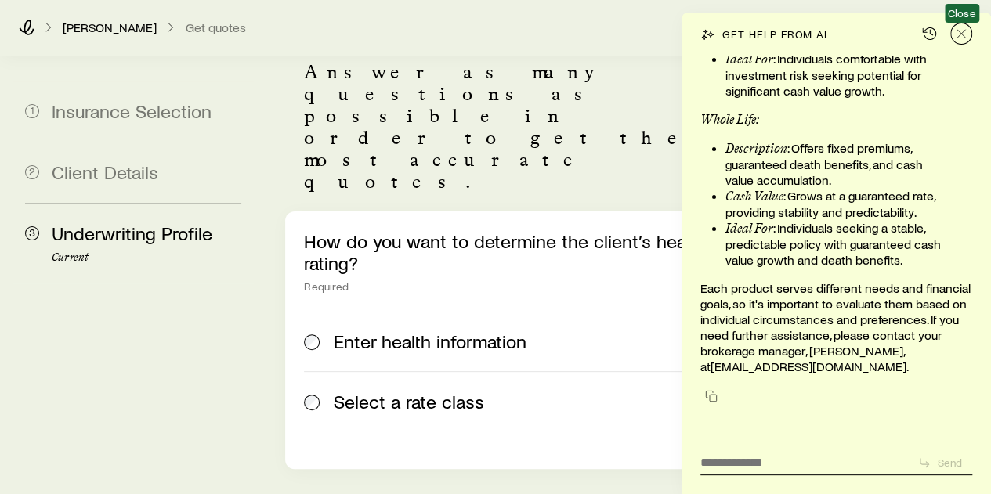
click at [961, 32] on line "Close" at bounding box center [961, 34] width 8 height 8
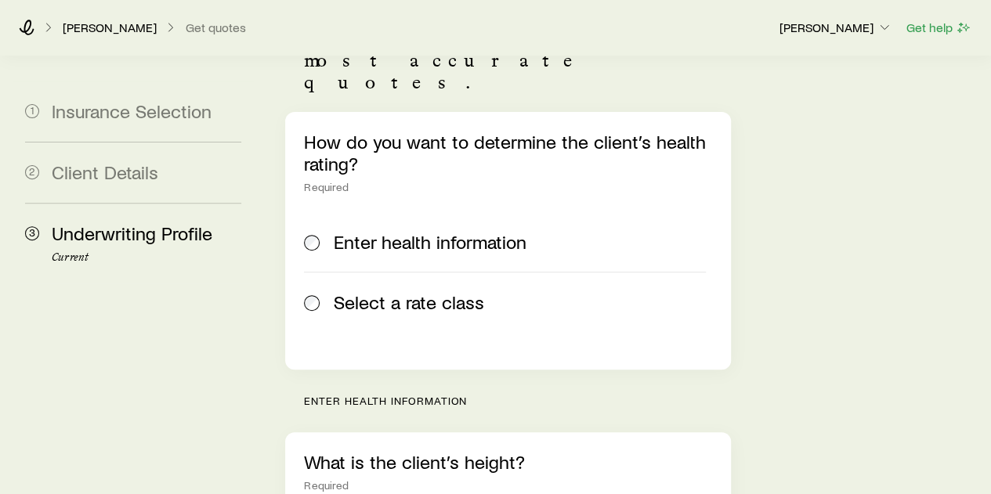
scroll to position [201, 0]
click at [339, 273] on label "Select a rate class" at bounding box center [504, 303] width 401 height 60
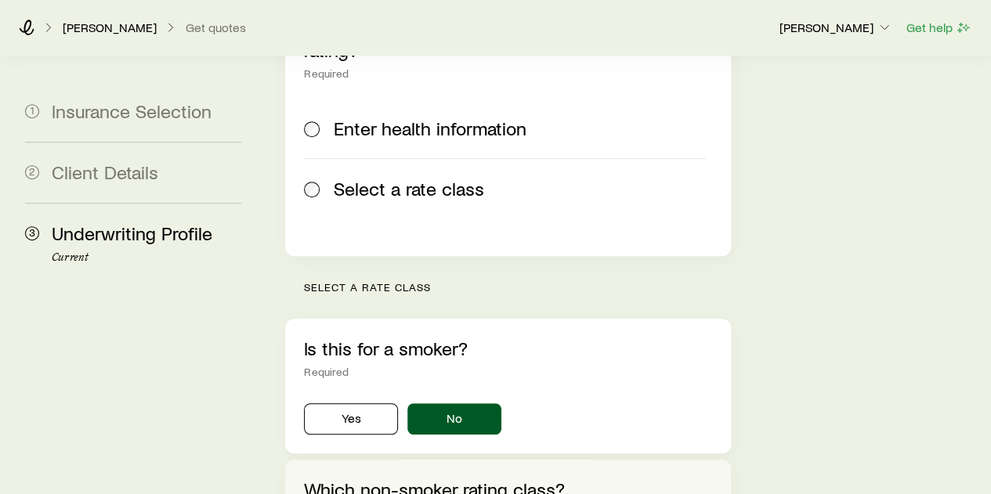
scroll to position [494, 0]
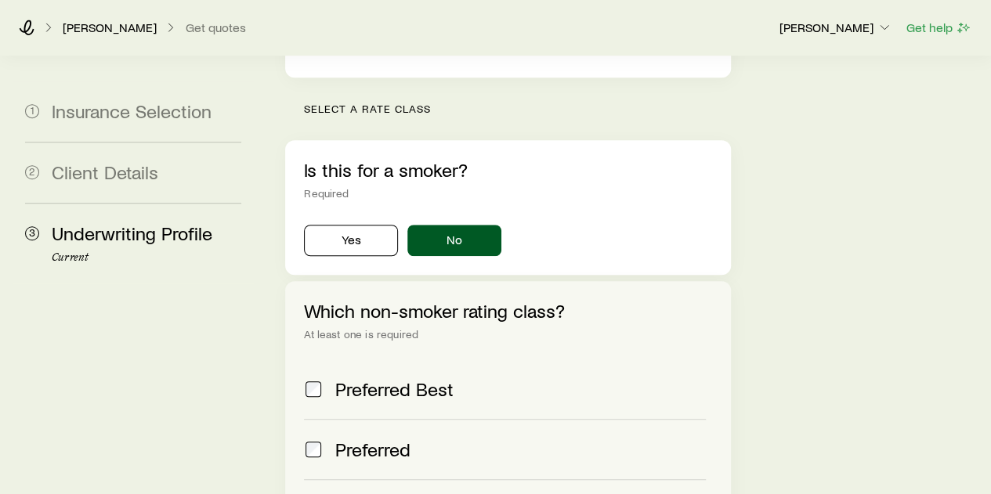
click at [417, 439] on div "Preferred" at bounding box center [520, 450] width 370 height 22
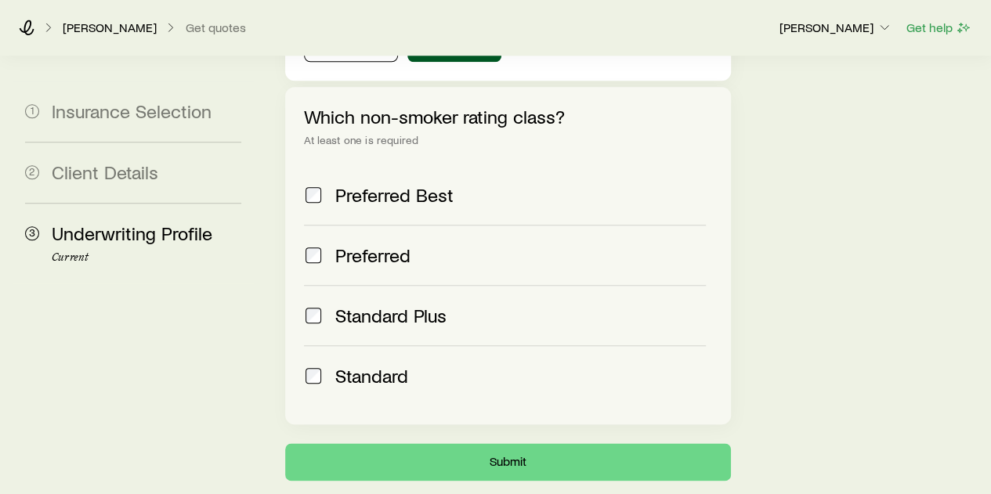
scroll to position [735, 0]
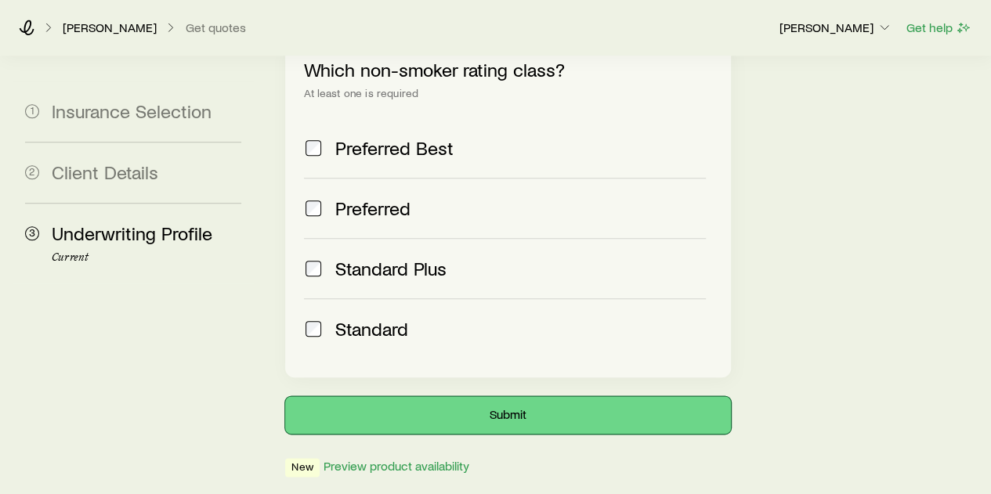
click at [468, 396] on button "Submit" at bounding box center [507, 415] width 445 height 38
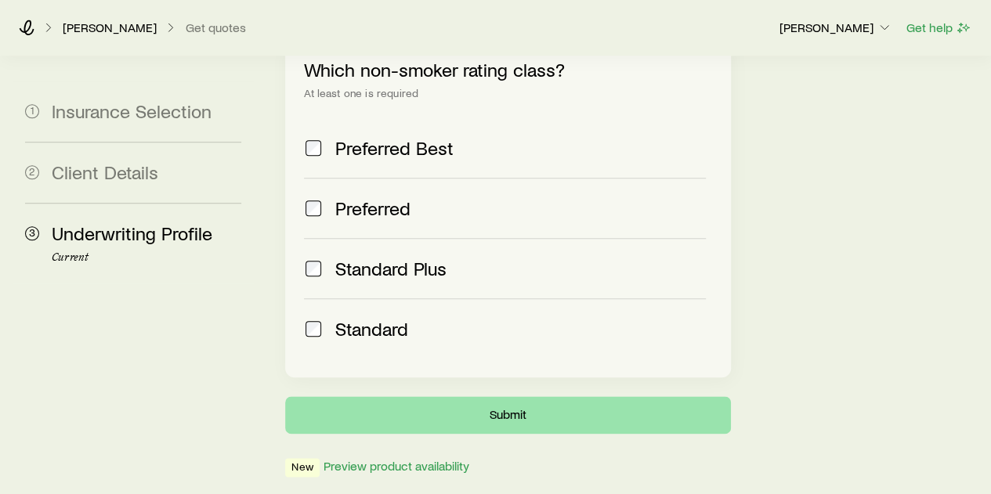
scroll to position [0, 0]
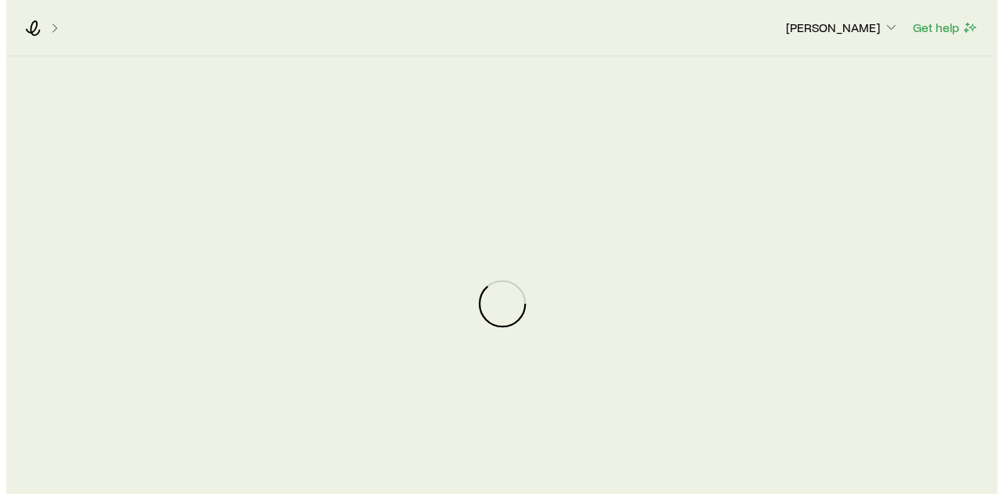
scroll to position [211962, 0]
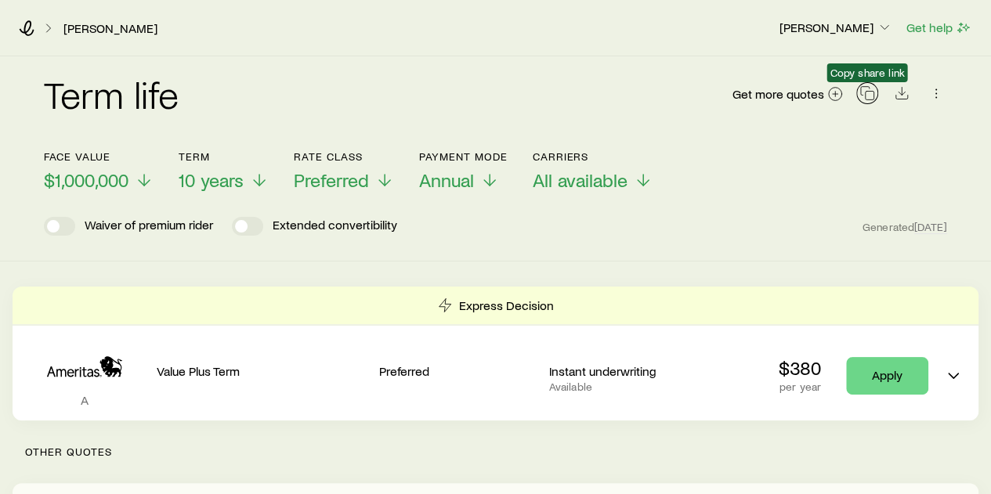
click at [868, 98] on icon "button" at bounding box center [867, 93] width 16 height 16
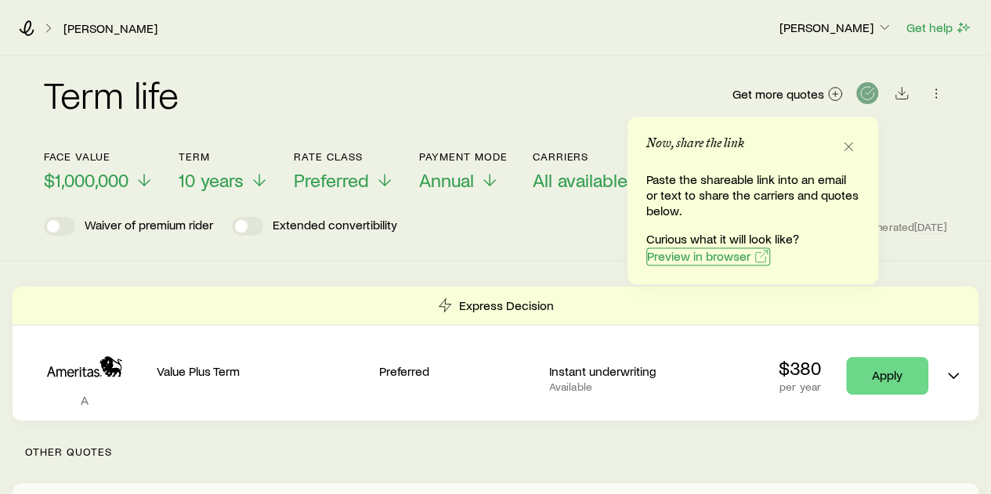
click at [710, 260] on span "Preview in browser" at bounding box center [698, 256] width 103 height 13
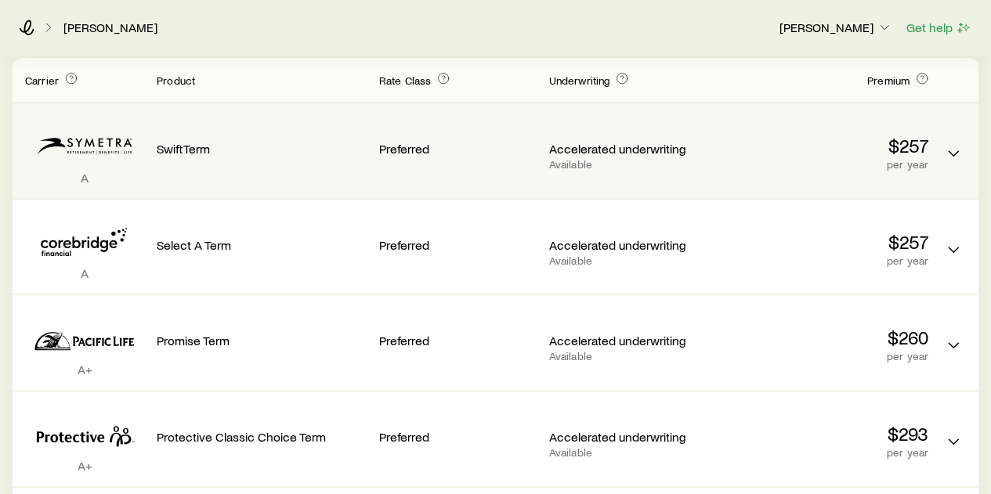
click at [863, 141] on p "$257" at bounding box center [823, 146] width 210 height 22
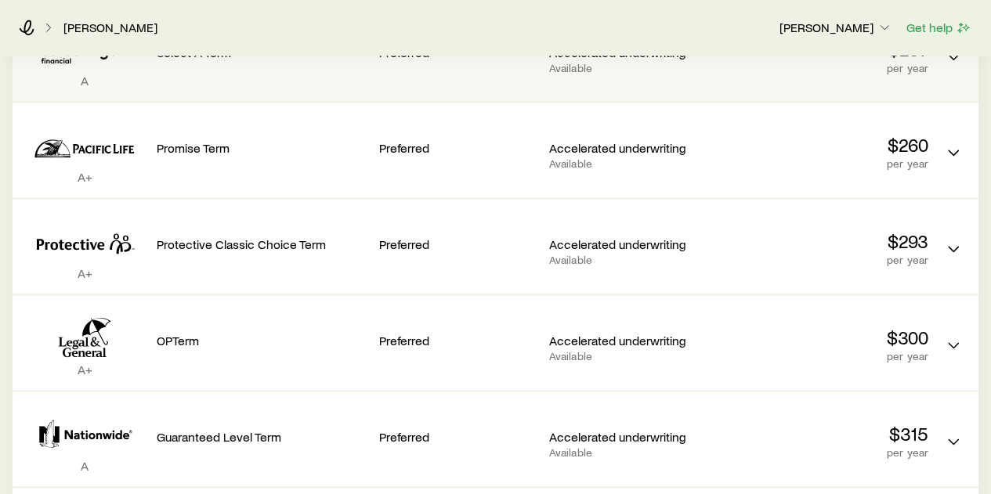
scroll to position [888, 0]
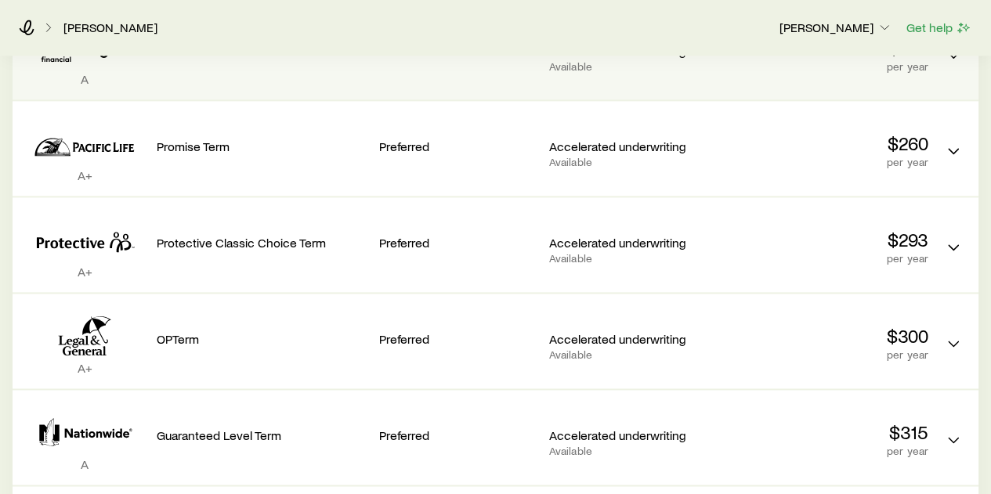
click at [584, 276] on div "Accelerated underwriting Available" at bounding box center [627, 245] width 157 height 70
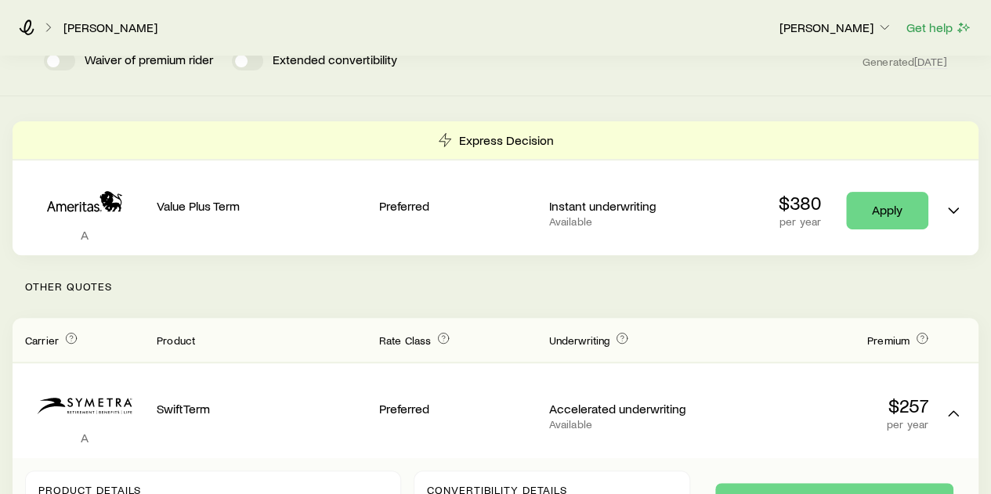
scroll to position [0, 0]
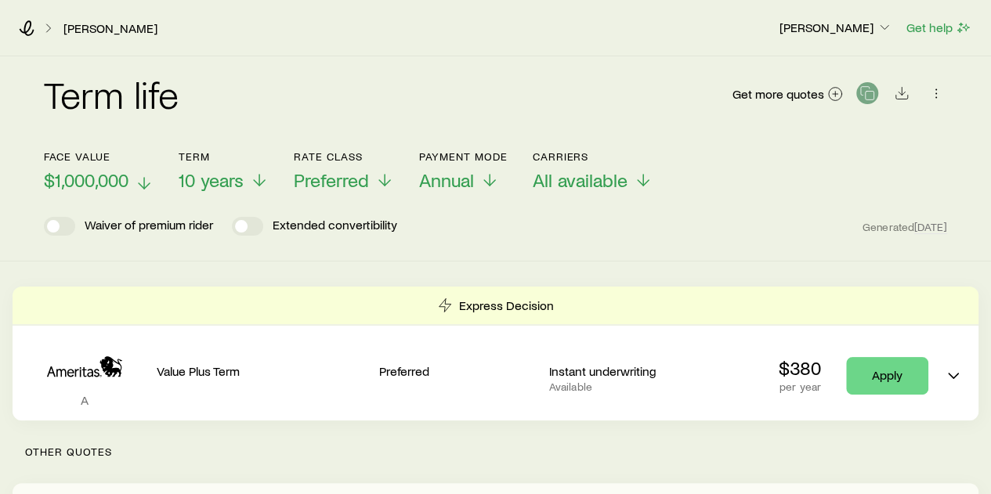
click at [95, 176] on span "$1,000,000" at bounding box center [86, 180] width 85 height 22
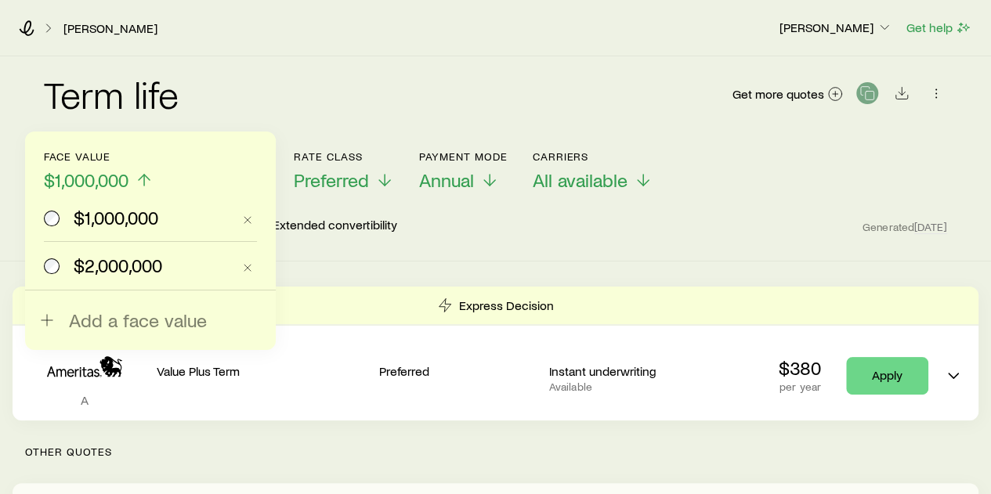
click at [91, 258] on span "$2,000,000" at bounding box center [118, 266] width 89 height 22
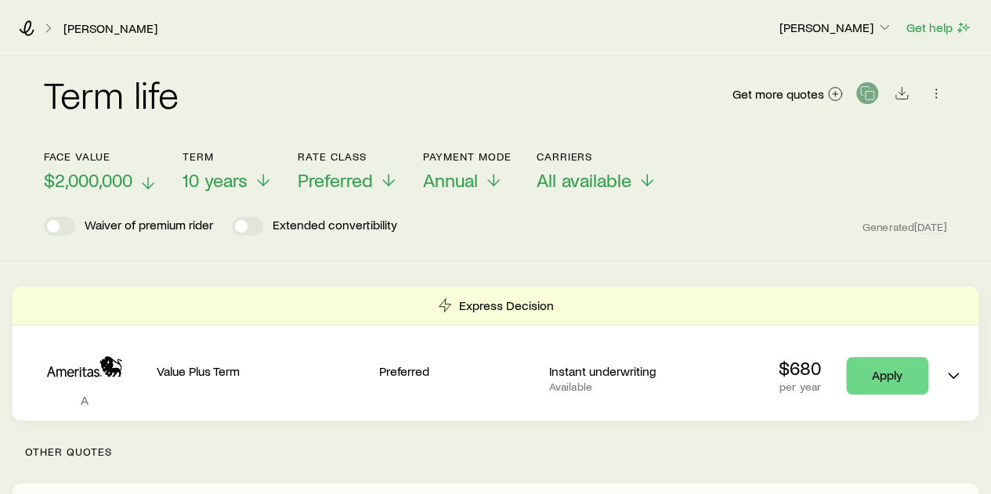
click at [102, 191] on button "Face value $2,000,000" at bounding box center [101, 171] width 114 height 42
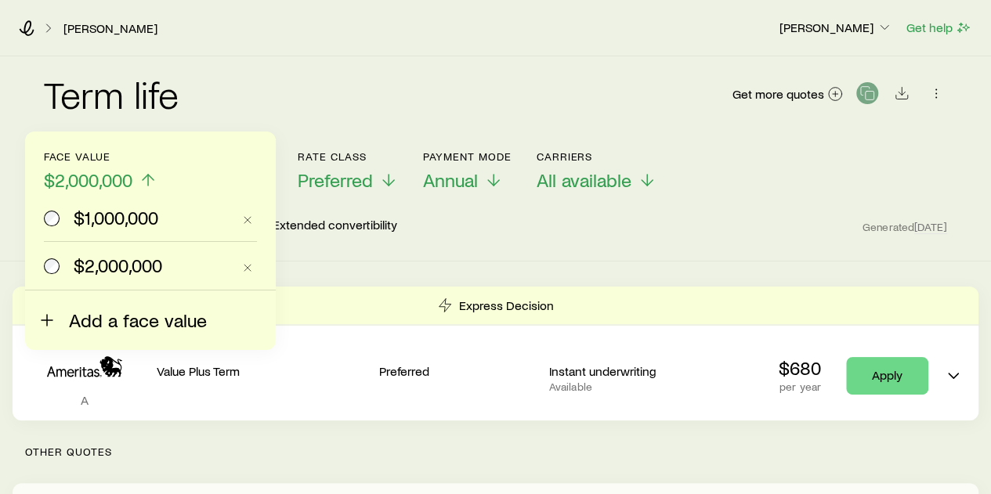
click at [100, 318] on span "Add a face value" at bounding box center [138, 320] width 138 height 22
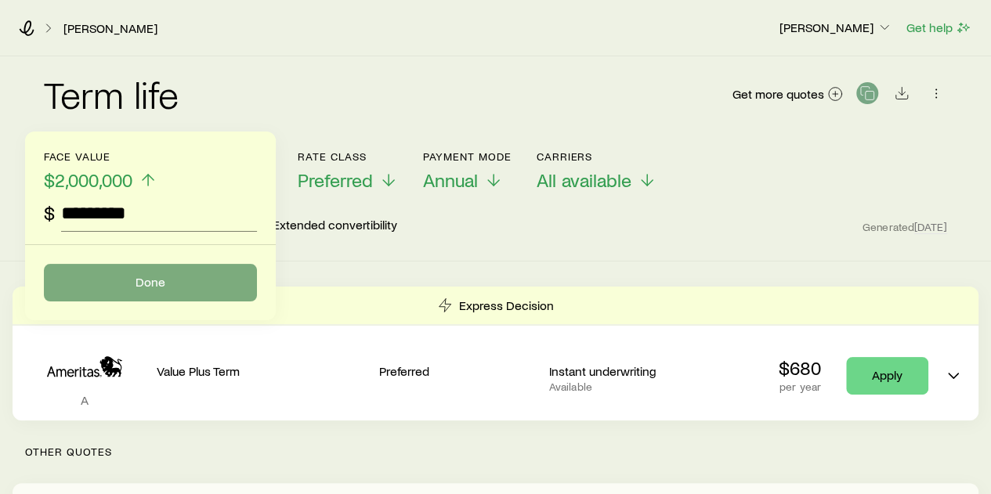
type input "*********"
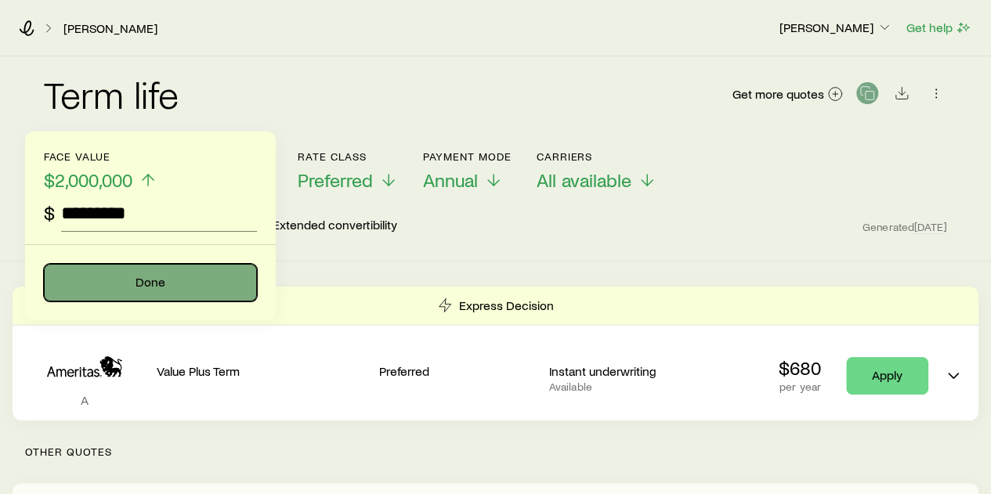
click at [169, 271] on button "Done" at bounding box center [150, 283] width 213 height 38
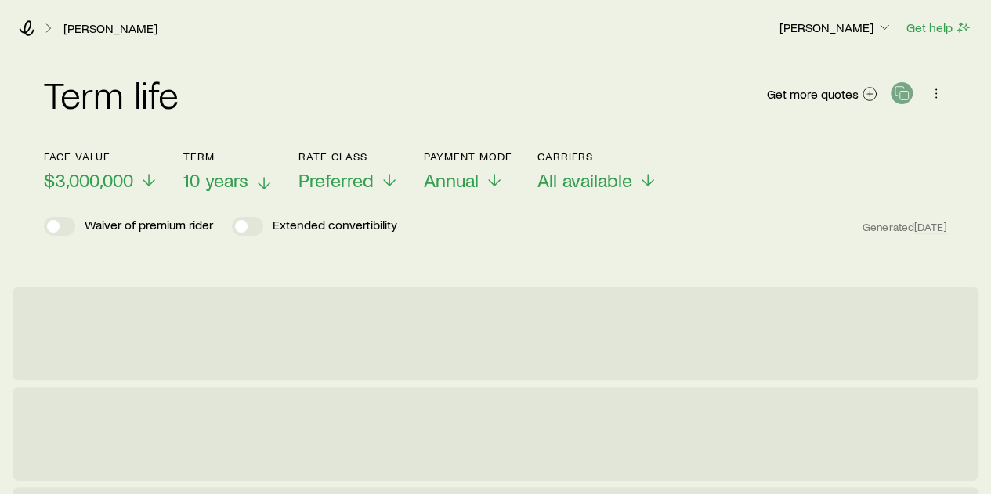
click at [205, 181] on span "10 years" at bounding box center [215, 180] width 65 height 22
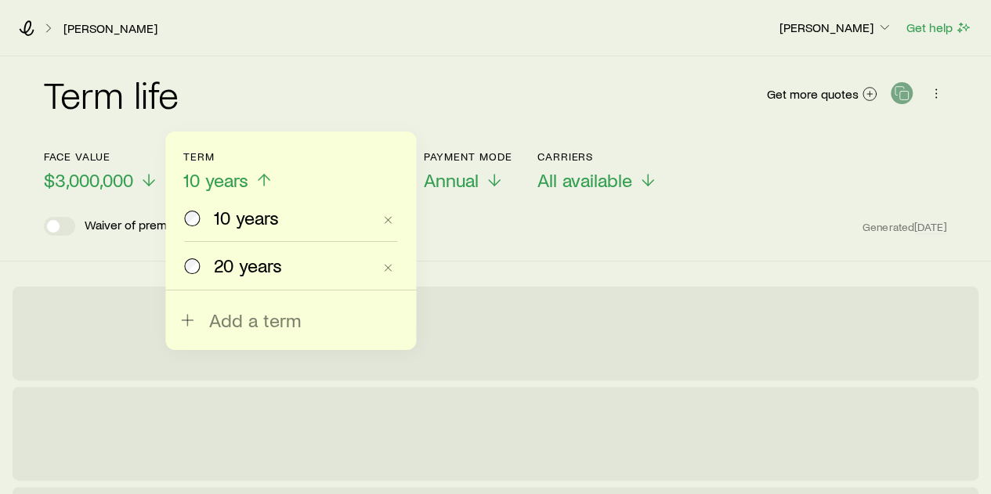
click at [219, 273] on span "20 years" at bounding box center [248, 266] width 68 height 22
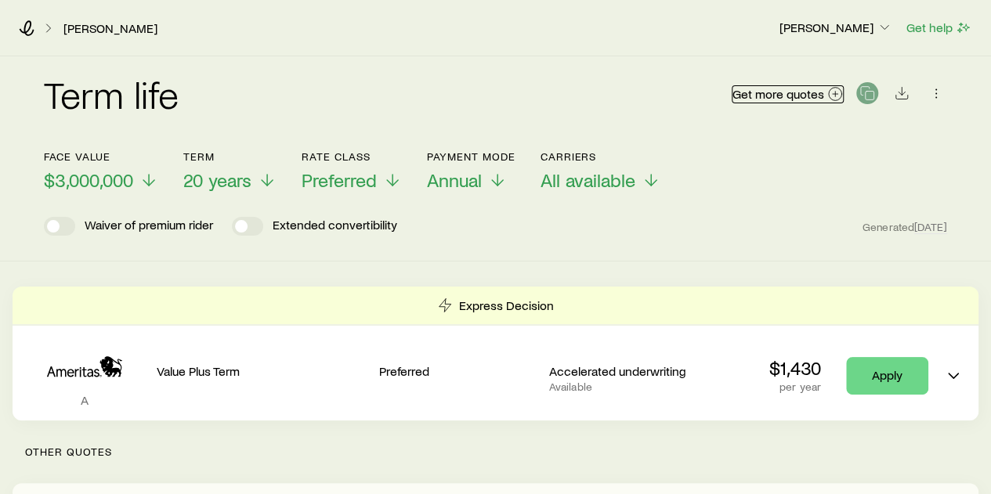
click at [838, 92] on icon at bounding box center [835, 94] width 16 height 16
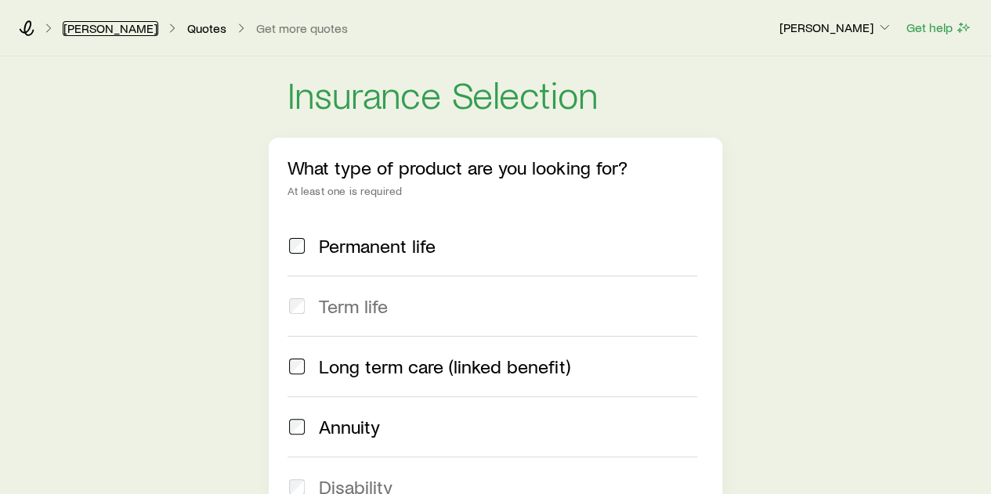
click at [94, 32] on link "[PERSON_NAME]" at bounding box center [111, 28] width 96 height 15
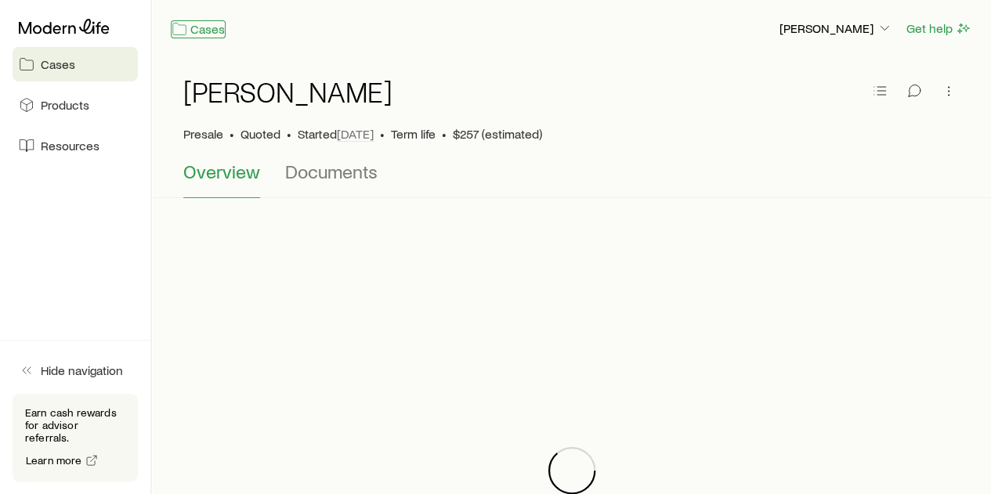
click at [212, 29] on link "Cases" at bounding box center [198, 29] width 55 height 18
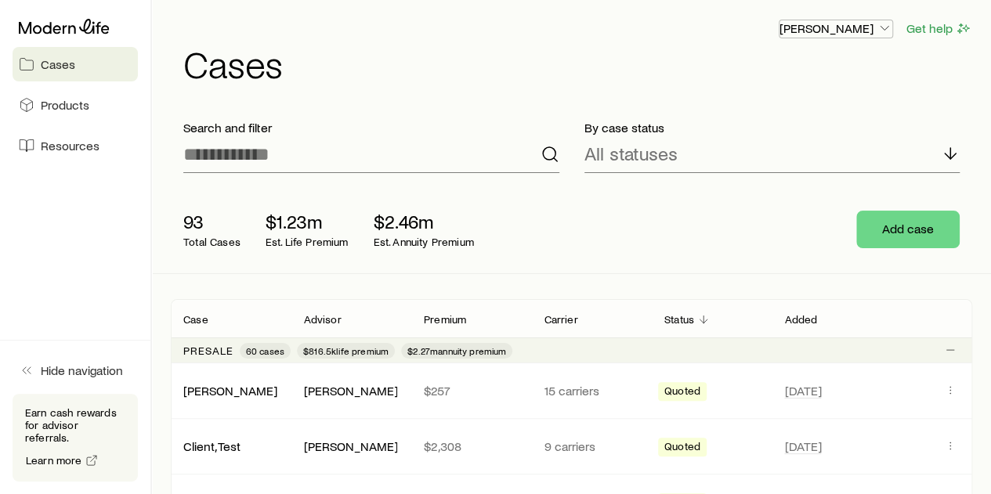
click at [840, 33] on p "[PERSON_NAME]" at bounding box center [836, 28] width 113 height 16
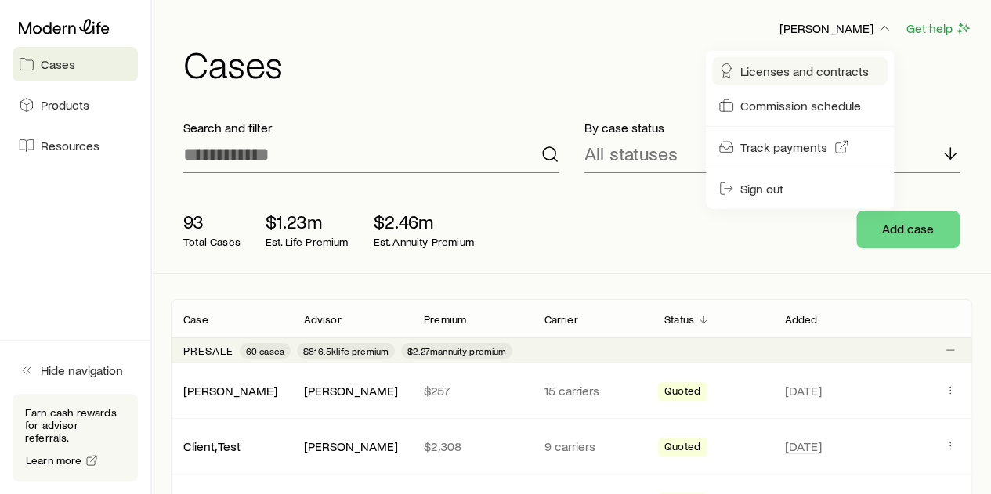
click at [812, 71] on span "Licenses and contracts" at bounding box center [804, 71] width 128 height 16
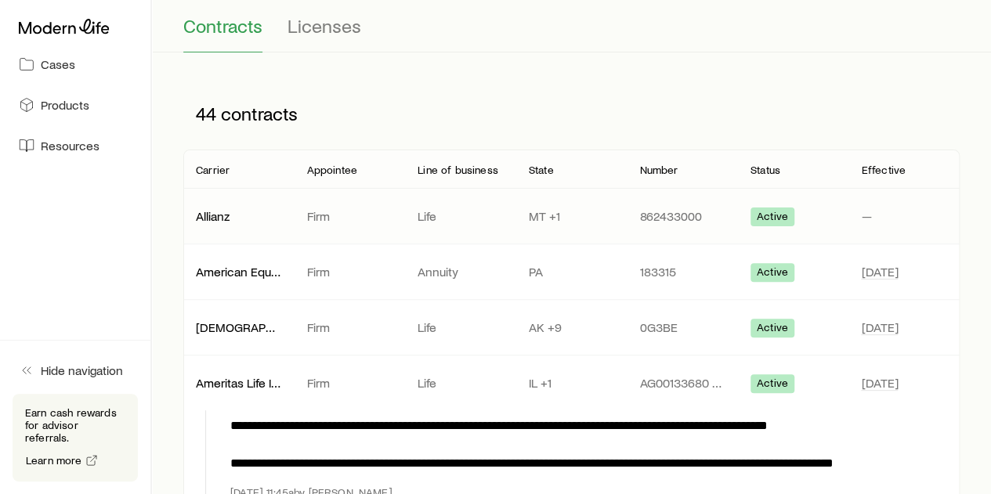
scroll to position [16, 0]
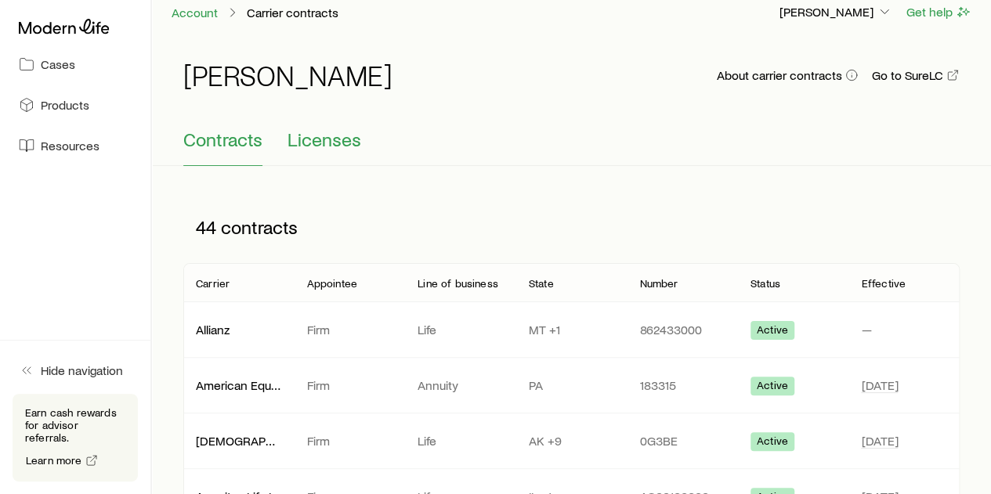
click at [348, 145] on span "Licenses" at bounding box center [325, 139] width 74 height 22
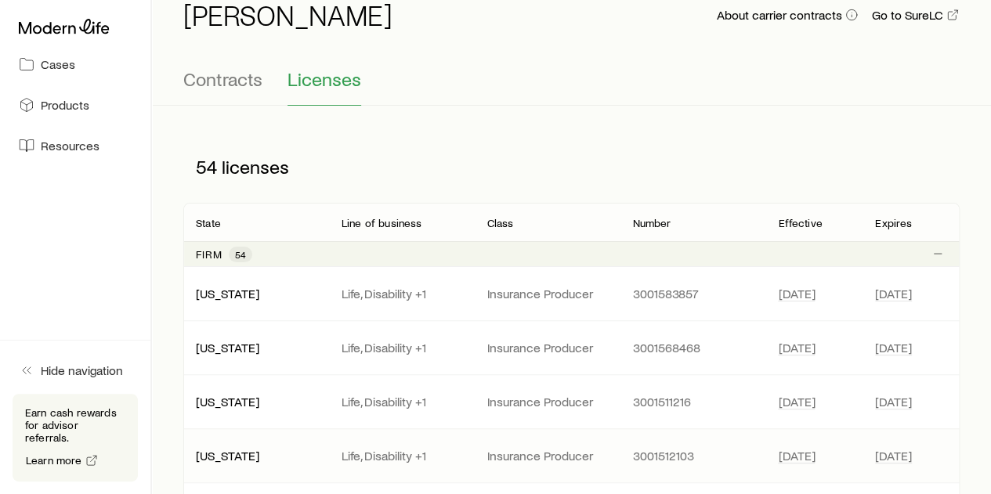
scroll to position [76, 0]
click at [221, 89] on span "Contracts" at bounding box center [222, 80] width 79 height 22
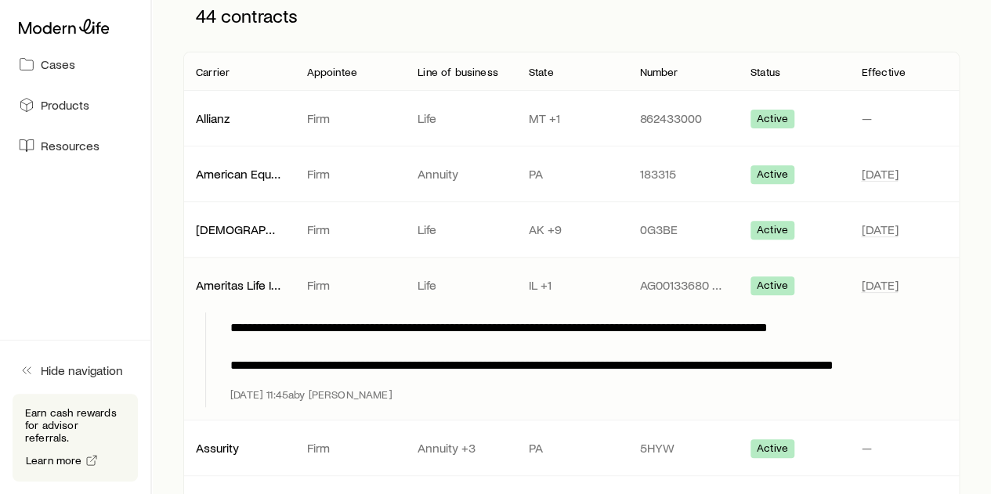
scroll to position [0, 0]
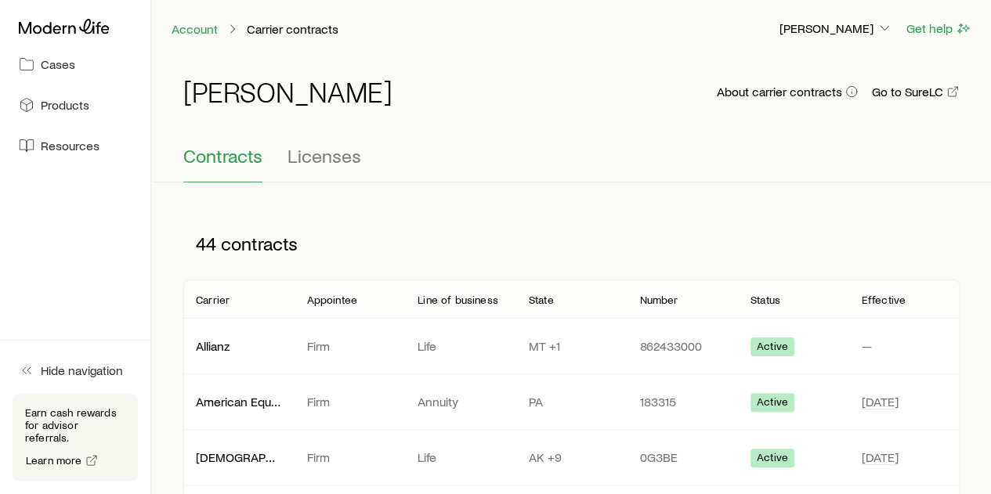
click at [371, 168] on div "Contracts Licenses" at bounding box center [571, 164] width 776 height 38
click at [331, 163] on span "Licenses" at bounding box center [325, 156] width 74 height 22
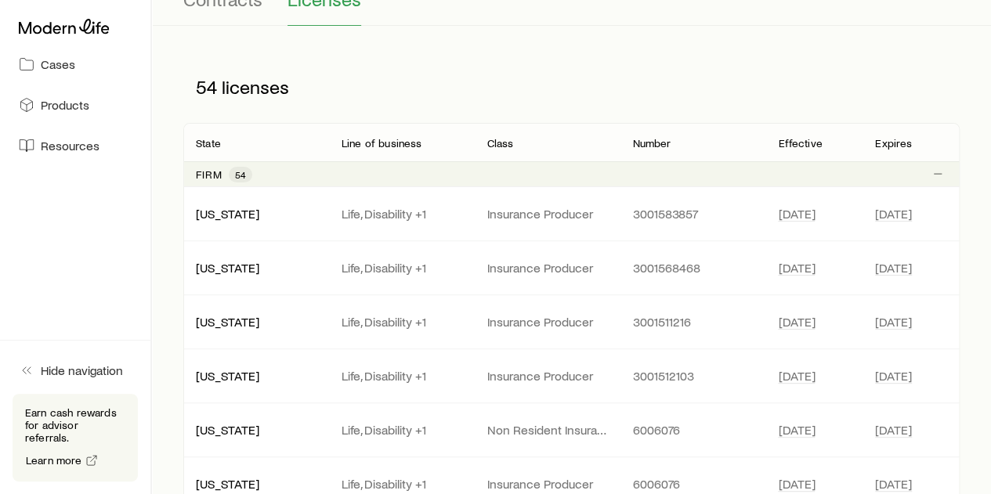
scroll to position [159, 0]
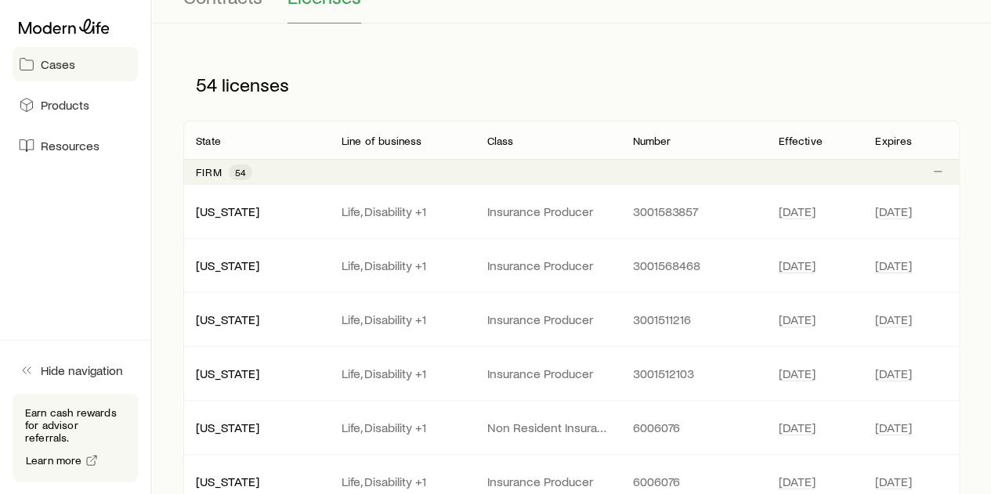
click at [67, 67] on span "Cases" at bounding box center [58, 64] width 34 height 16
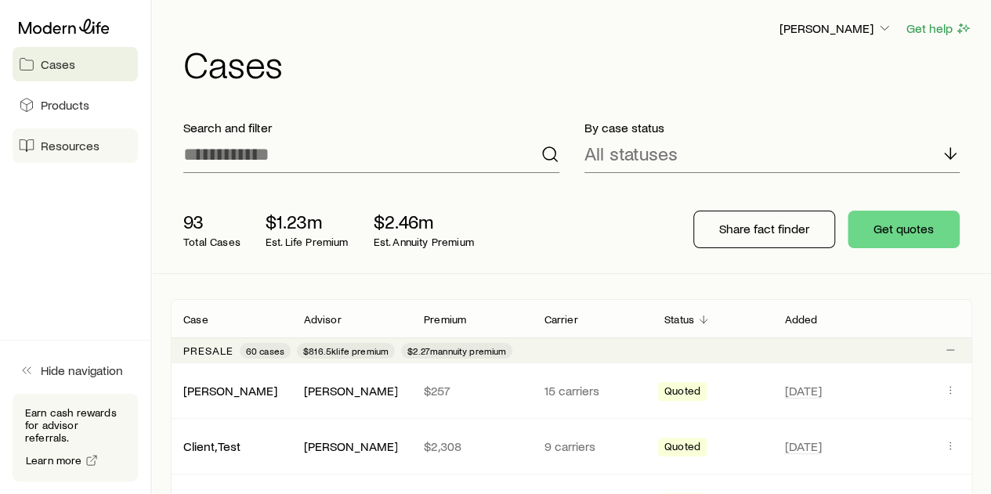
click at [95, 153] on span "Resources" at bounding box center [70, 146] width 59 height 16
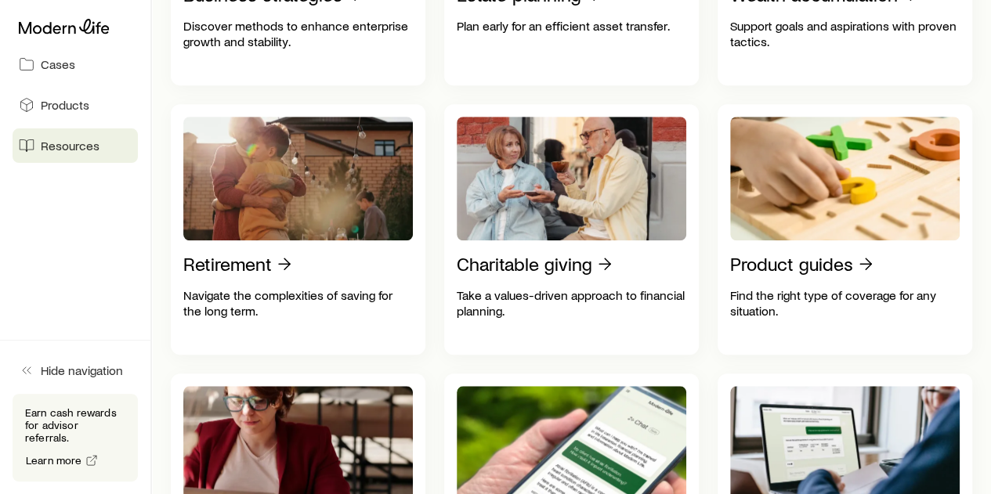
scroll to position [552, 0]
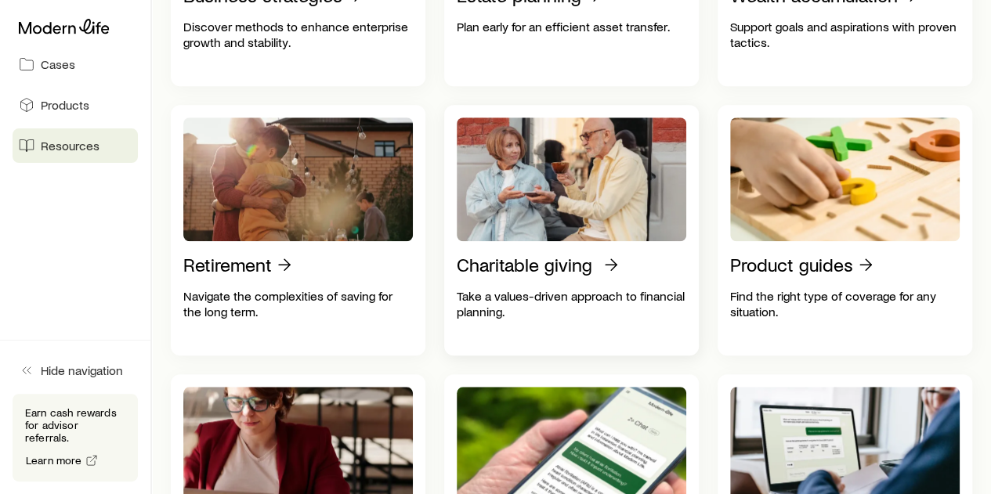
click at [544, 276] on p "Charitable giving" at bounding box center [525, 265] width 136 height 22
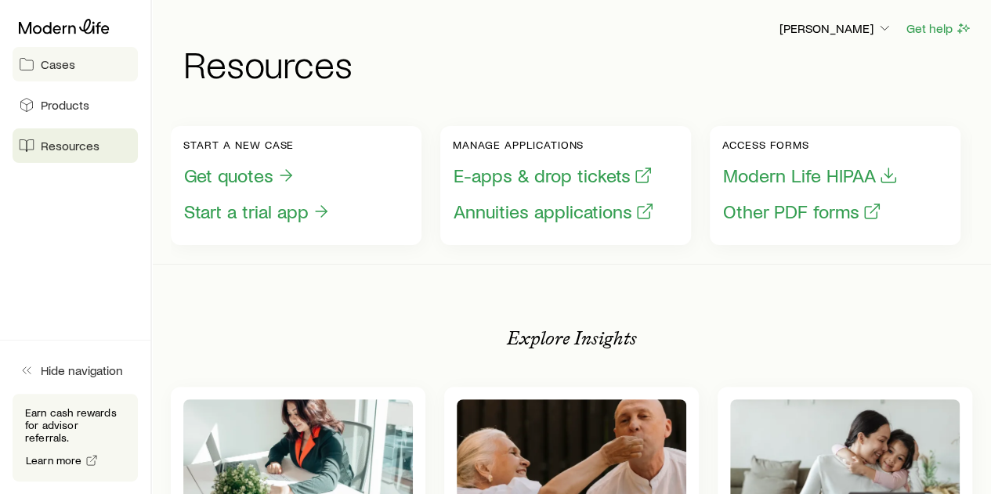
click at [88, 70] on link "Cases" at bounding box center [75, 64] width 125 height 34
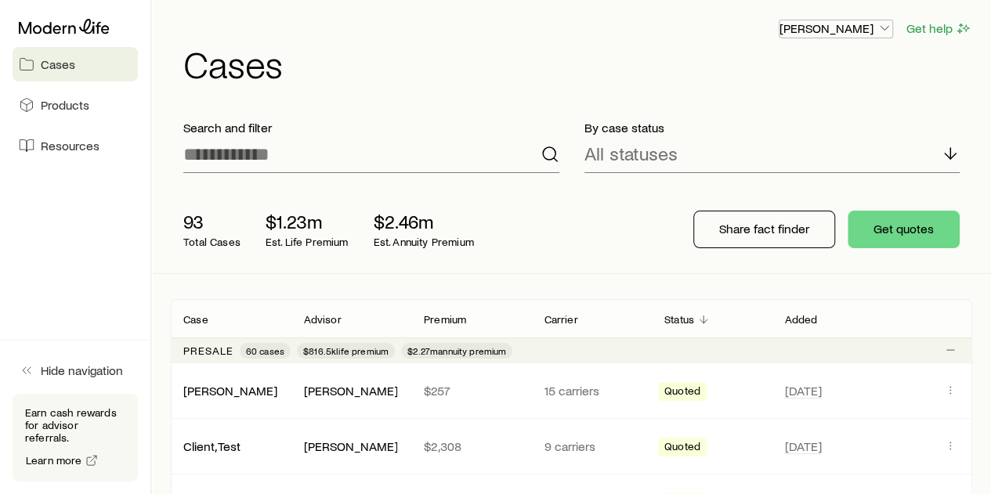
click at [815, 34] on p "[PERSON_NAME]" at bounding box center [836, 28] width 113 height 16
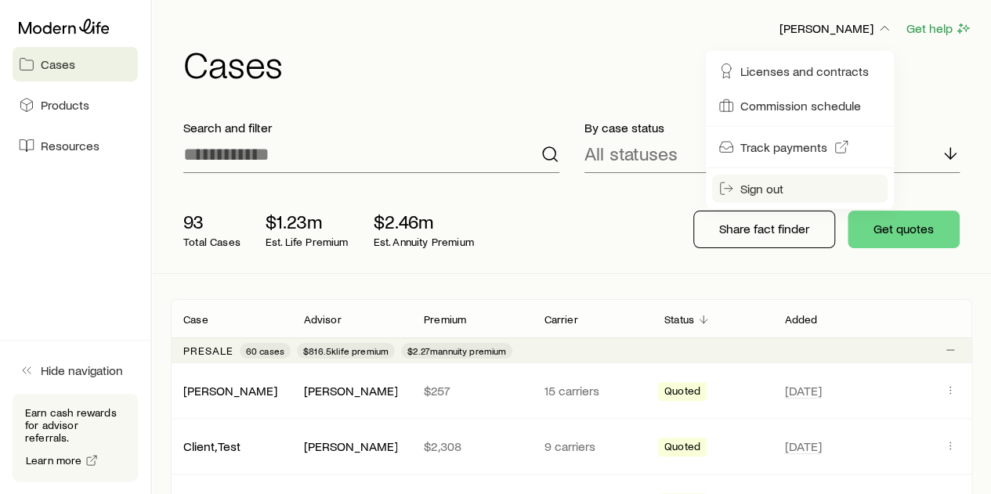
click at [765, 194] on span "Sign out" at bounding box center [761, 189] width 43 height 16
